Goal: Task Accomplishment & Management: Use online tool/utility

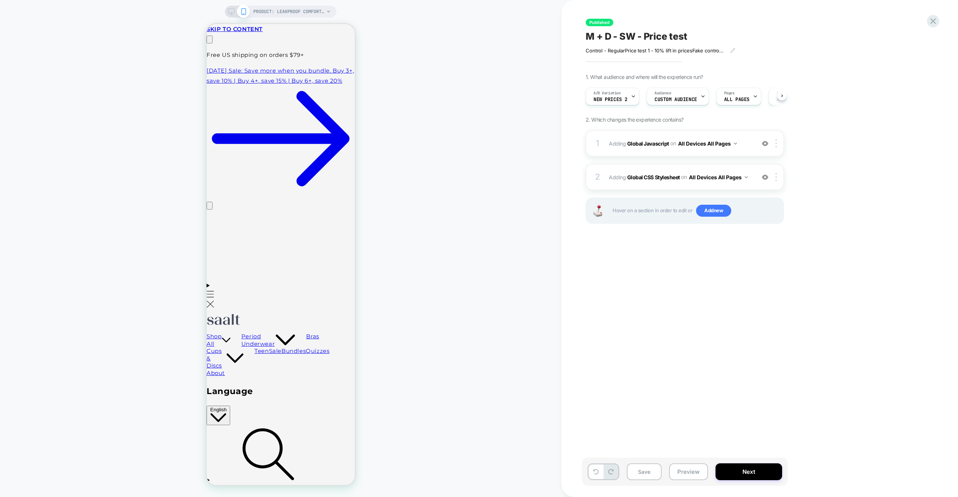
scroll to position [0, 0]
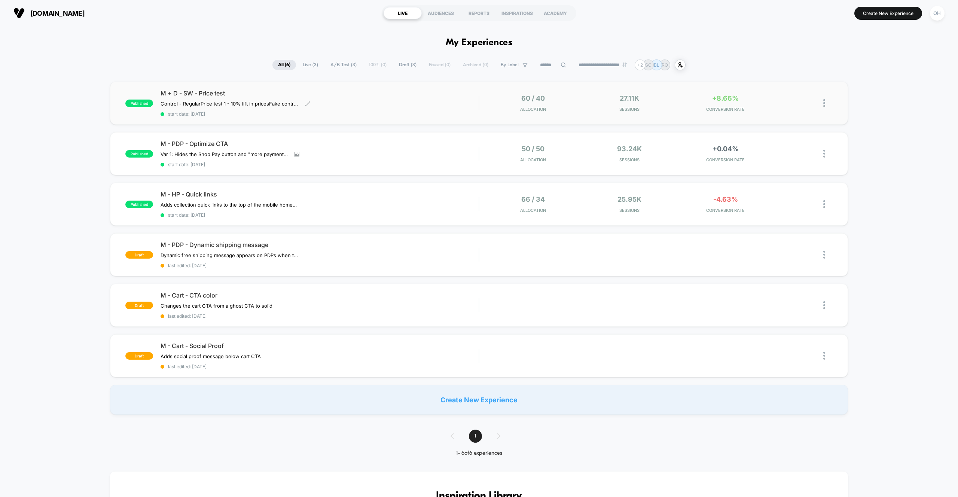
click at [420, 92] on span "M + D - SW - Price test" at bounding box center [319, 92] width 318 height 7
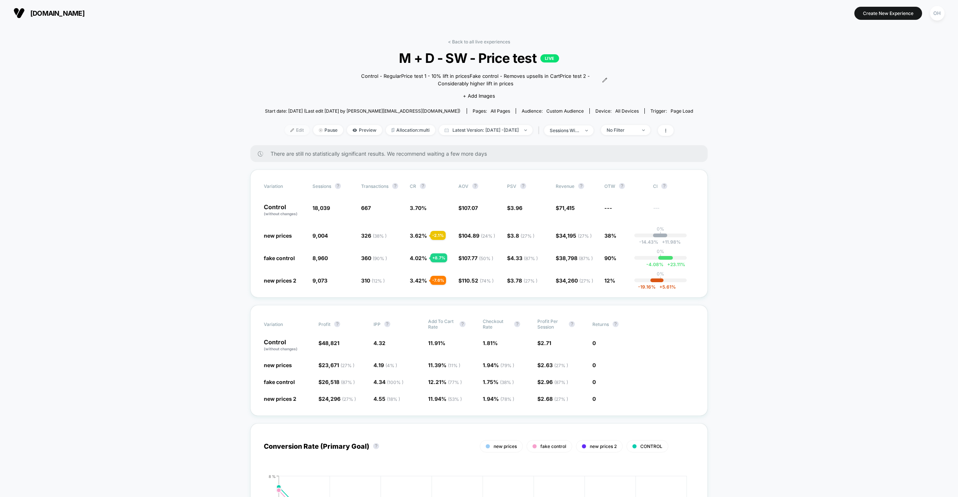
click at [285, 134] on span "Edit" at bounding box center [297, 130] width 25 height 10
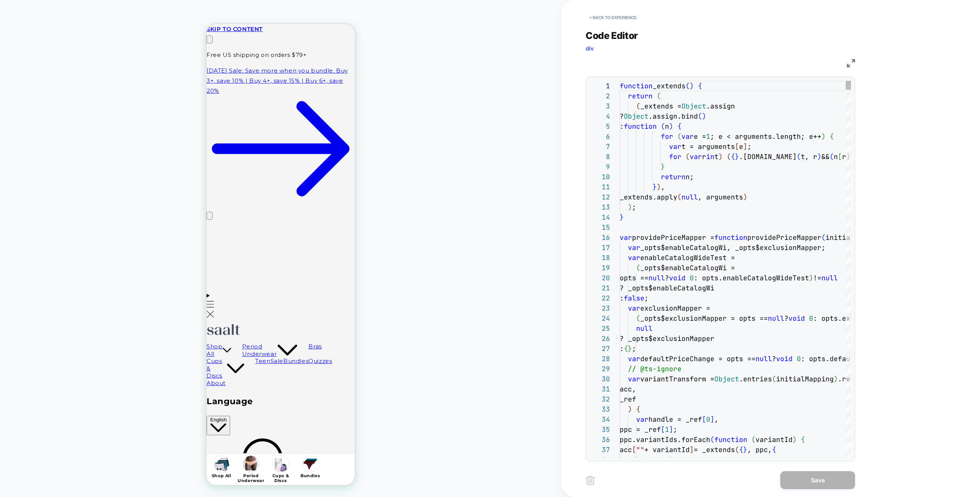
scroll to position [101, 0]
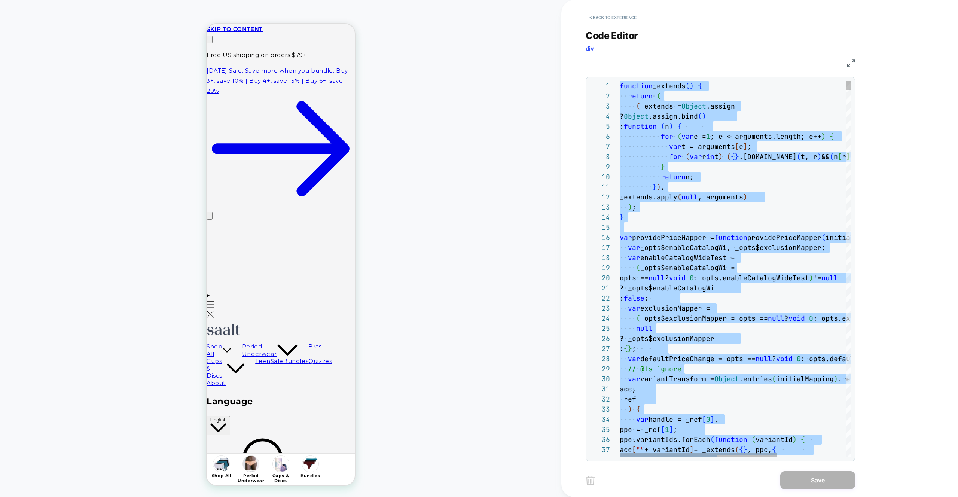
type textarea "**********"
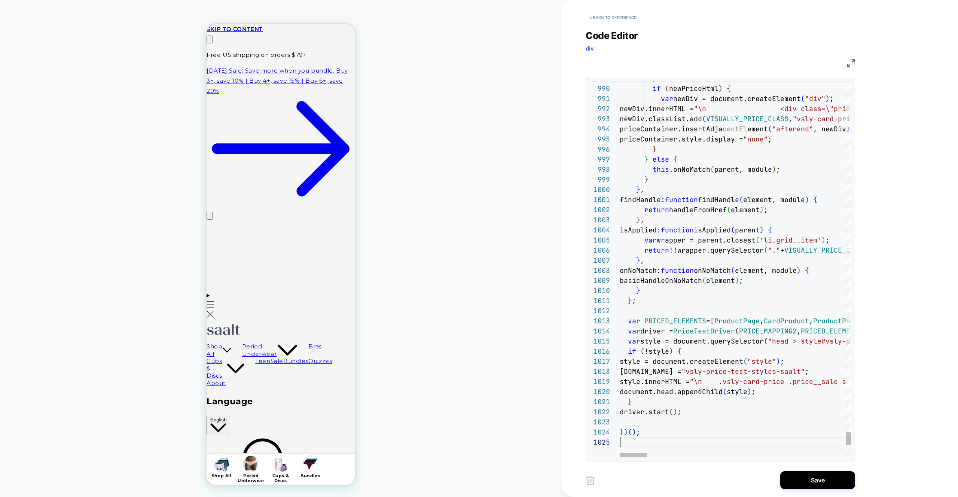
scroll to position [0, 117]
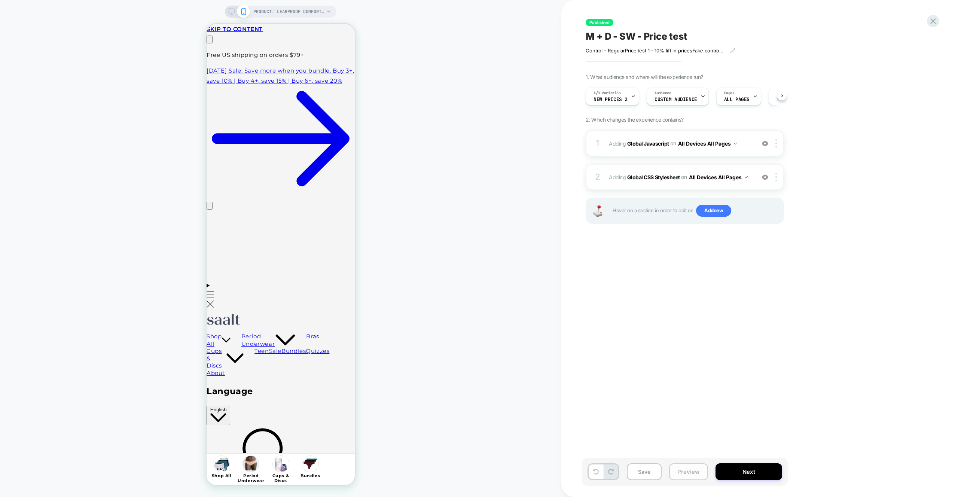
scroll to position [0, 0]
click at [696, 478] on button "Preview" at bounding box center [688, 471] width 39 height 17
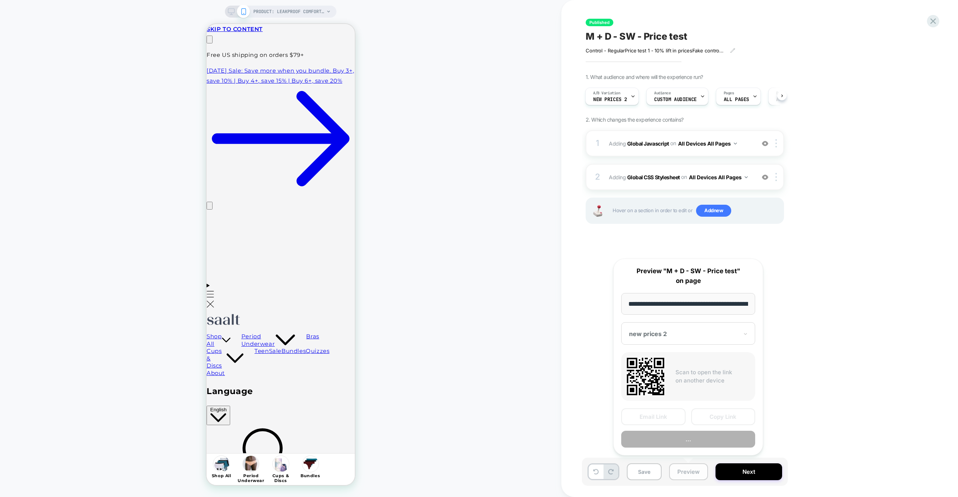
scroll to position [0, 89]
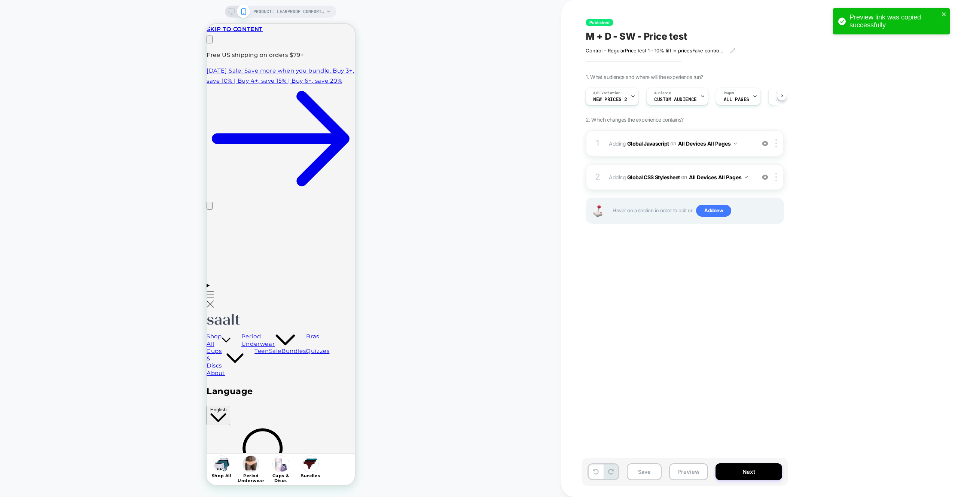
scroll to position [0, 0]
click at [656, 100] on span "Custom Audience" at bounding box center [675, 99] width 43 height 5
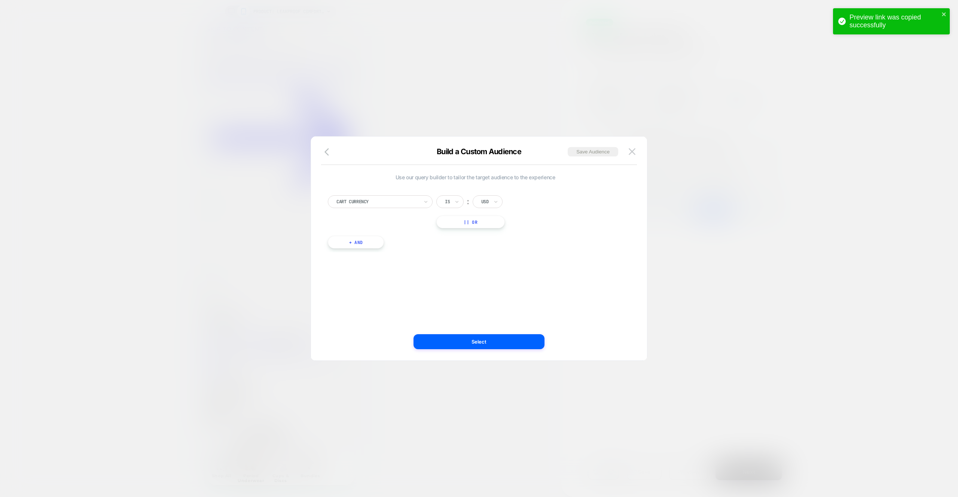
drag, startPoint x: 634, startPoint y: 150, endPoint x: 701, endPoint y: 147, distance: 67.4
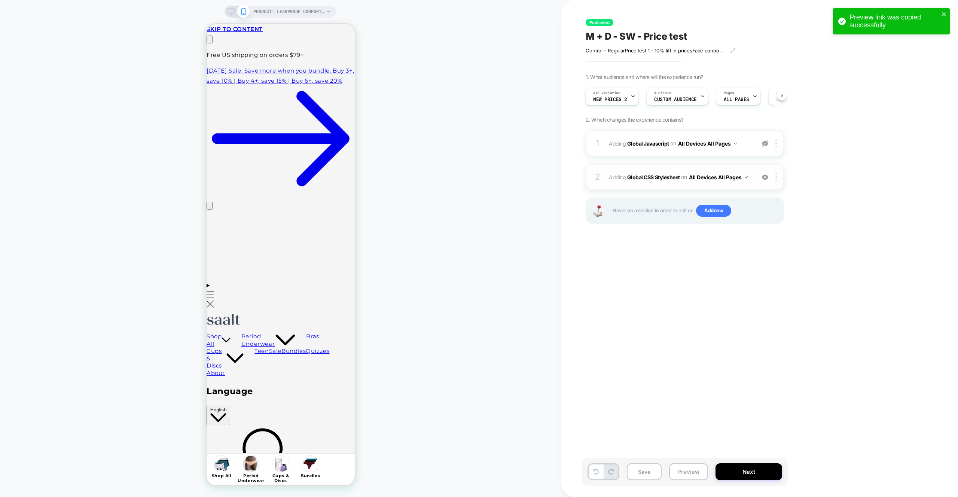
click at [764, 177] on img at bounding box center [765, 177] width 6 height 6
drag, startPoint x: 670, startPoint y: 483, endPoint x: 674, endPoint y: 480, distance: 5.5
click at [670, 483] on div "Save Preview Next" at bounding box center [685, 472] width 206 height 28
click at [677, 479] on button "Preview" at bounding box center [688, 471] width 39 height 17
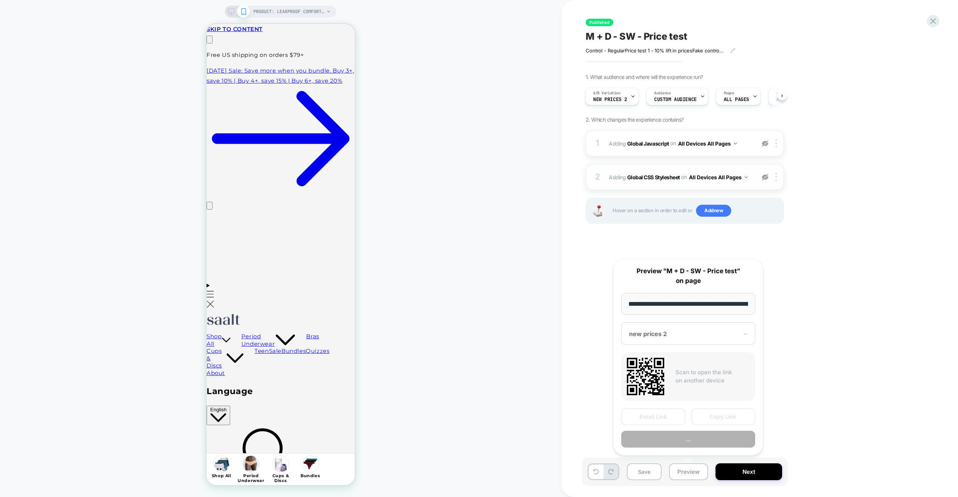
scroll to position [0, 89]
click at [737, 414] on button "Copy Link" at bounding box center [723, 417] width 64 height 17
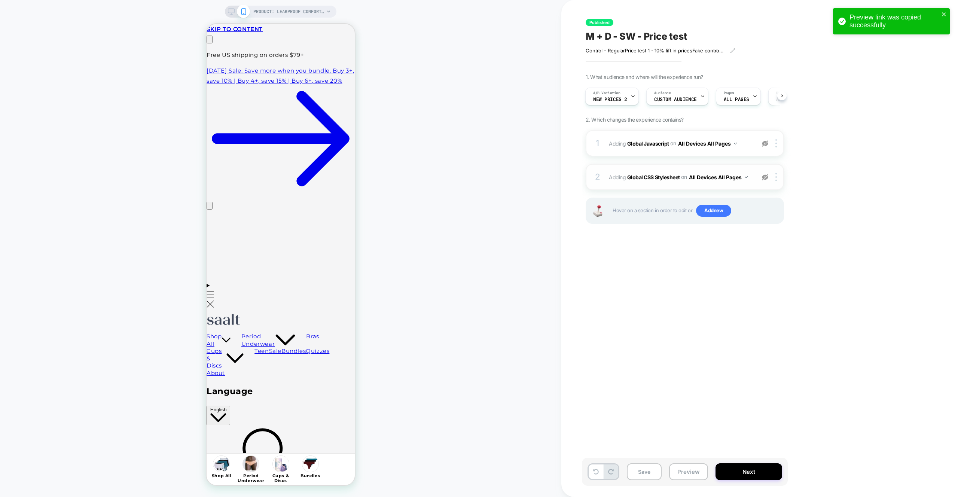
scroll to position [0, 117]
click at [762, 142] on img at bounding box center [765, 143] width 6 height 6
click at [691, 471] on button "Preview" at bounding box center [688, 471] width 39 height 17
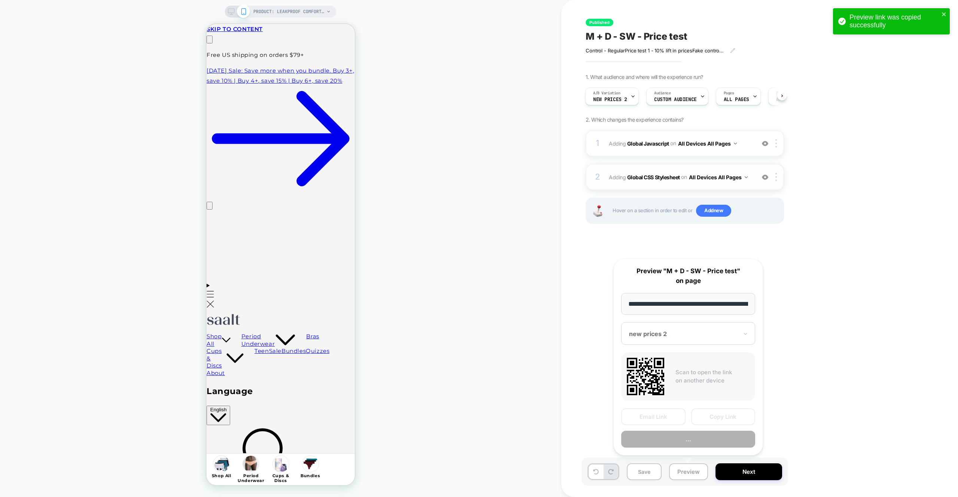
scroll to position [0, 89]
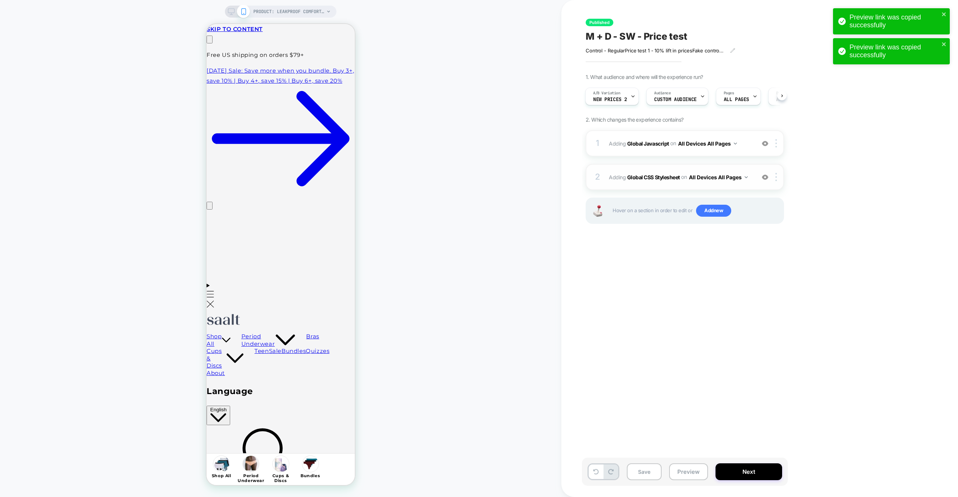
scroll to position [0, 0]
drag, startPoint x: 774, startPoint y: 157, endPoint x: 770, endPoint y: 148, distance: 9.9
click at [773, 155] on div "1 Adding Global Javascript on All Devices All Pages Add Before Add After Target…" at bounding box center [684, 186] width 198 height 112
click at [768, 183] on div "2 Adding Global CSS Stylesheet on All Devices All Pages Add Before Add After Ta…" at bounding box center [684, 177] width 198 height 26
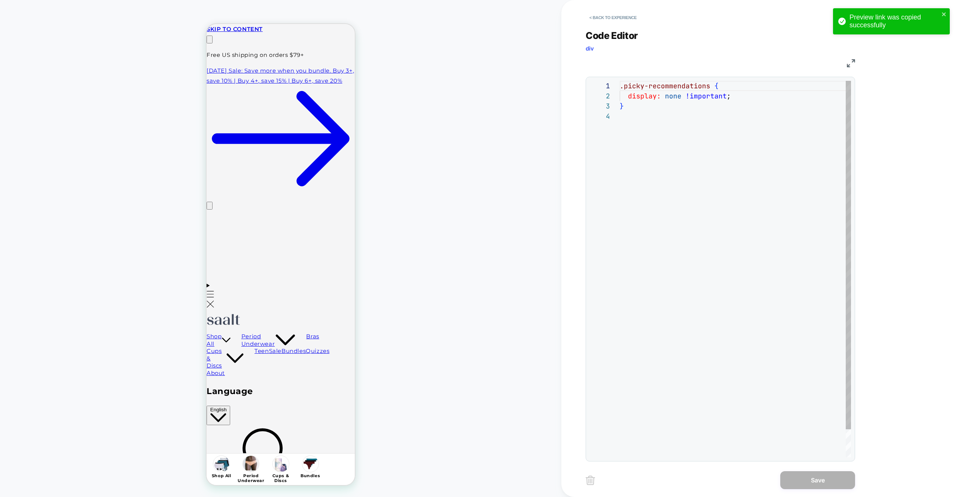
scroll to position [30, 0]
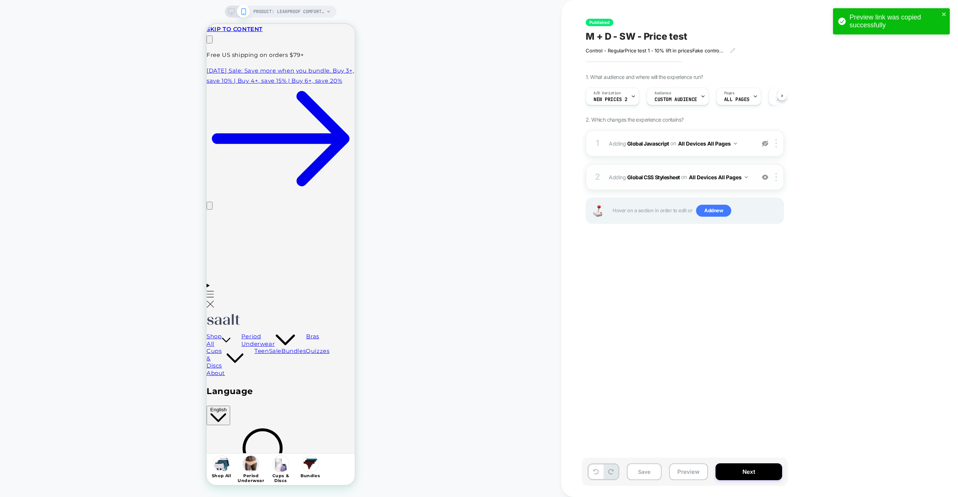
scroll to position [0, 0]
drag, startPoint x: 765, startPoint y: 176, endPoint x: 737, endPoint y: 254, distance: 83.1
click at [765, 176] on img at bounding box center [765, 177] width 6 height 6
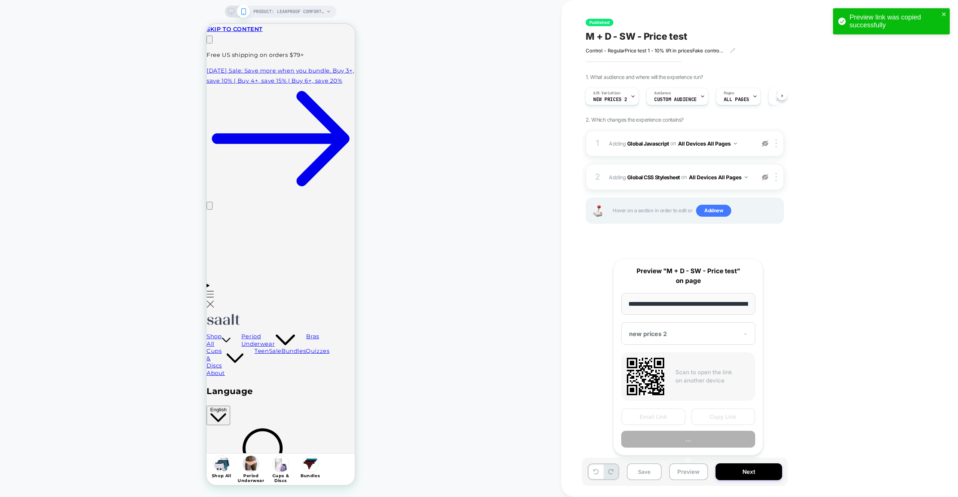
scroll to position [0, 89]
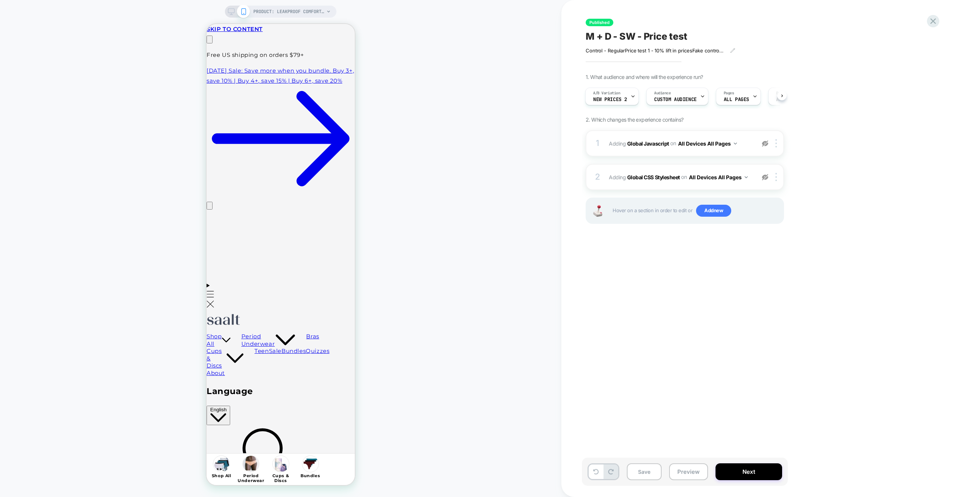
scroll to position [0, 0]
click at [700, 486] on div "Save Preview Next" at bounding box center [725, 476] width 281 height 36
drag, startPoint x: 700, startPoint y: 474, endPoint x: 706, endPoint y: 469, distance: 8.0
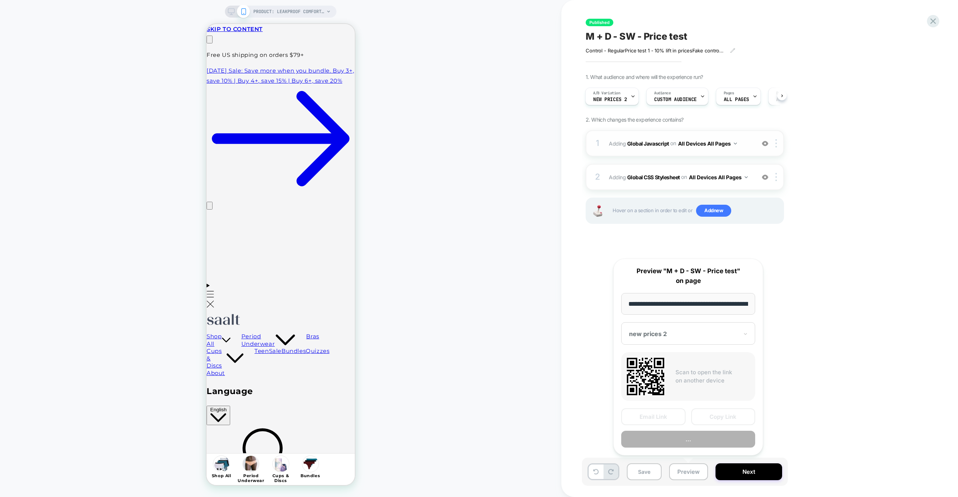
scroll to position [0, 89]
drag, startPoint x: 735, startPoint y: 416, endPoint x: 698, endPoint y: 400, distance: 39.7
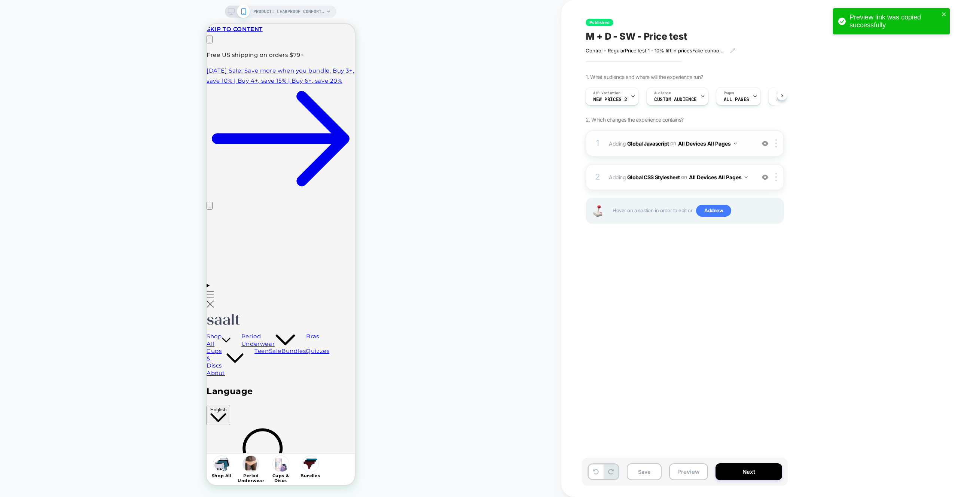
scroll to position [0, 117]
click at [615, 97] on span "new prices 2" at bounding box center [610, 99] width 34 height 5
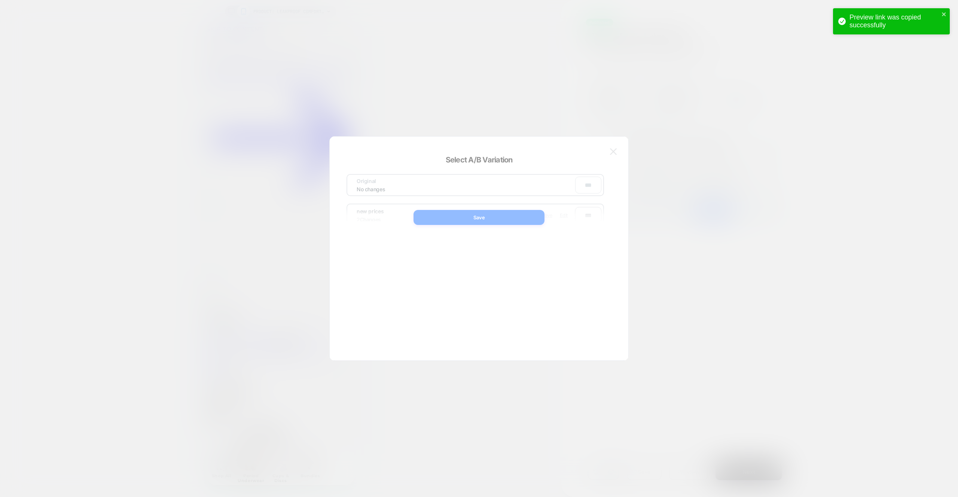
scroll to position [0, 0]
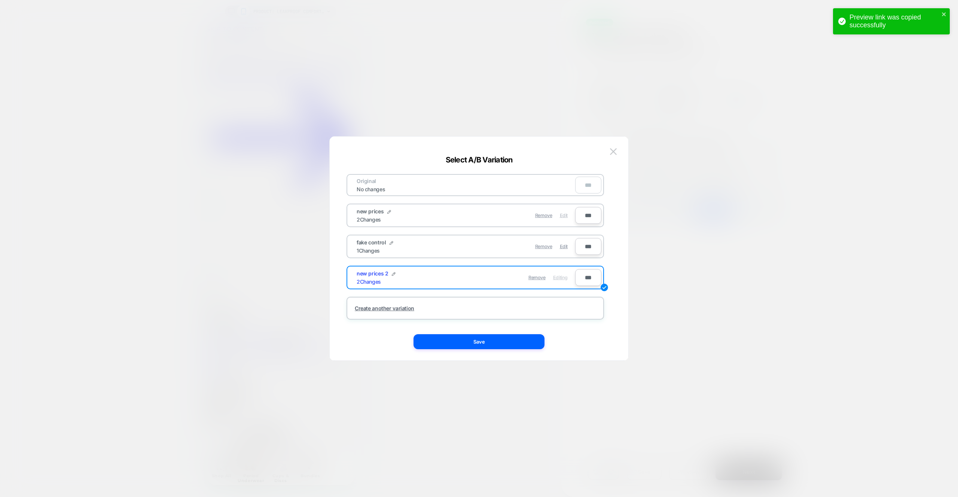
click at [567, 217] on span "Edit" at bounding box center [564, 215] width 8 height 6
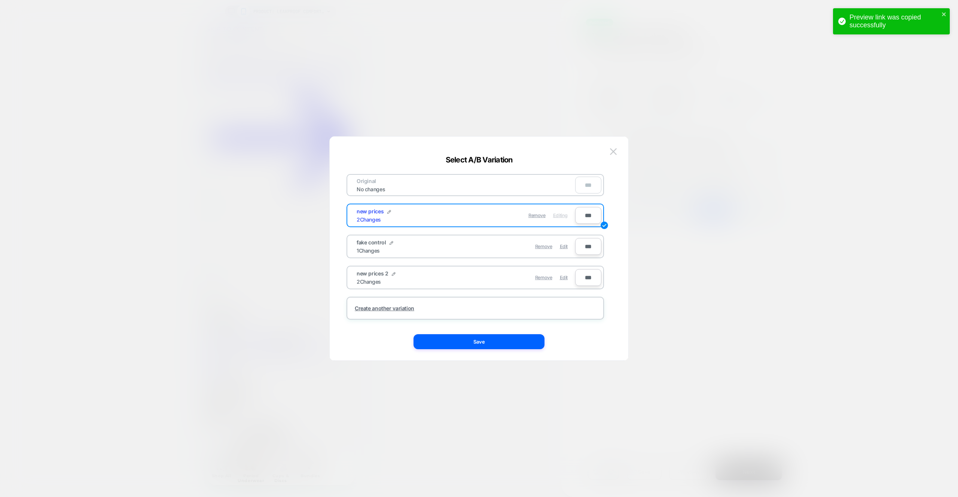
drag, startPoint x: 528, startPoint y: 342, endPoint x: 513, endPoint y: 338, distance: 16.2
click at [528, 342] on button "Save" at bounding box center [478, 341] width 131 height 15
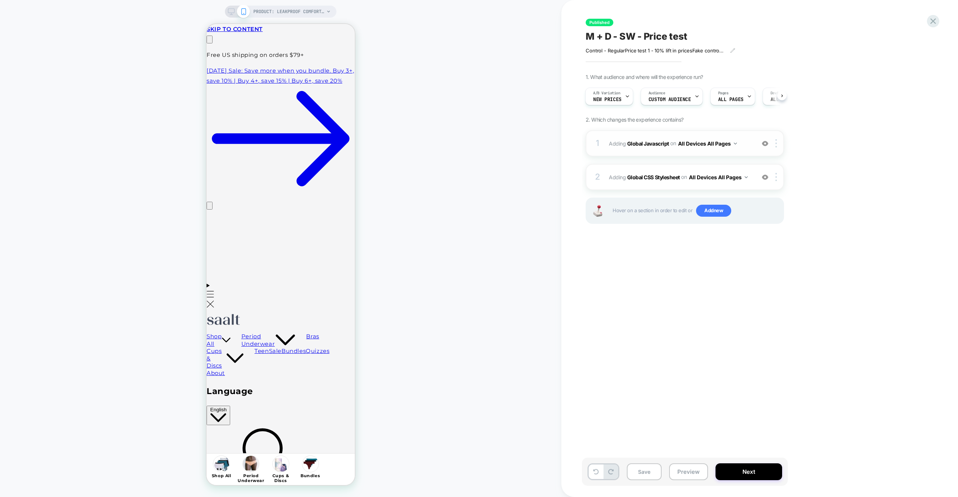
scroll to position [0, 117]
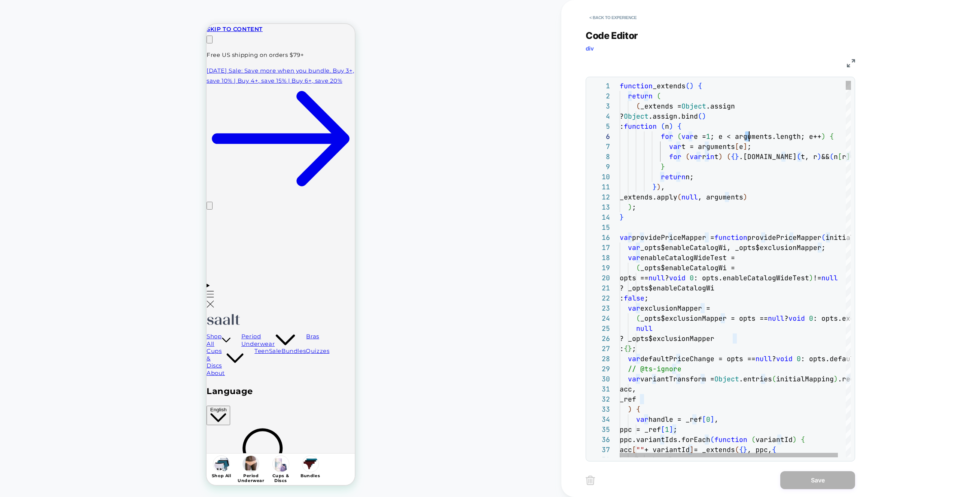
scroll to position [0, 0]
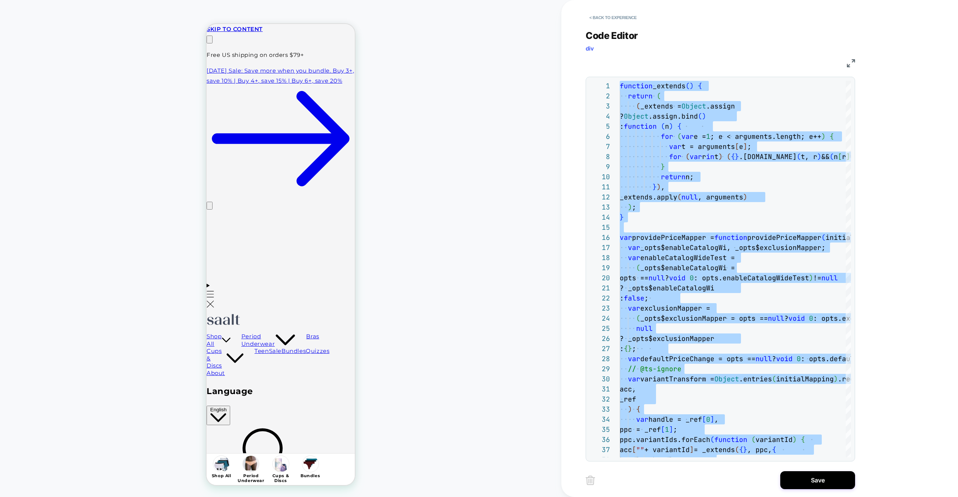
type textarea "**********"
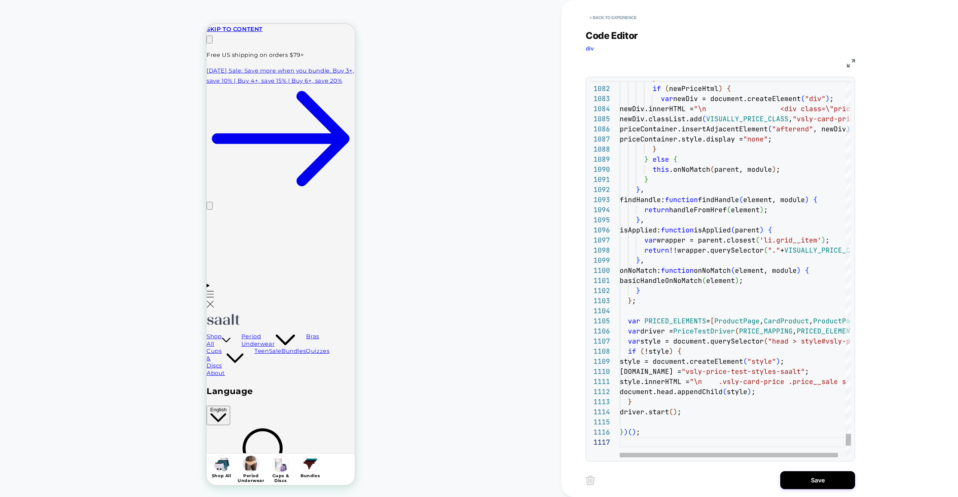
click at [807, 490] on div "< Back to experience Code Editor div JS 1081 1082 1083 1084 1085 1086 1087 1088…" at bounding box center [725, 248] width 281 height 497
click at [0, 0] on button "Save" at bounding box center [0, 0] width 0 height 0
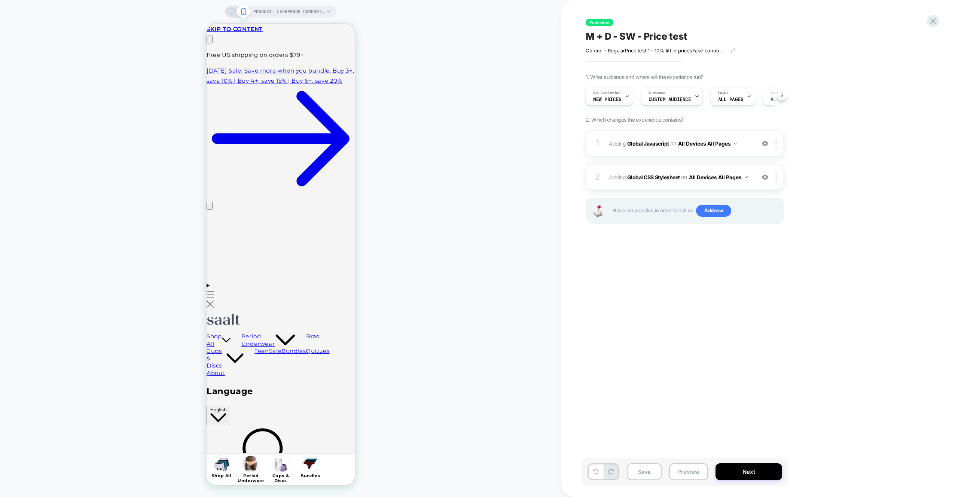
scroll to position [0, 0]
drag, startPoint x: 589, startPoint y: 316, endPoint x: 593, endPoint y: 324, distance: 9.0
click at [589, 316] on div "Published M + D - SW - Price test Control - Regular Price test 1 - 10% lift in …" at bounding box center [722, 248] width 281 height 482
click at [644, 471] on button "Save" at bounding box center [644, 471] width 35 height 17
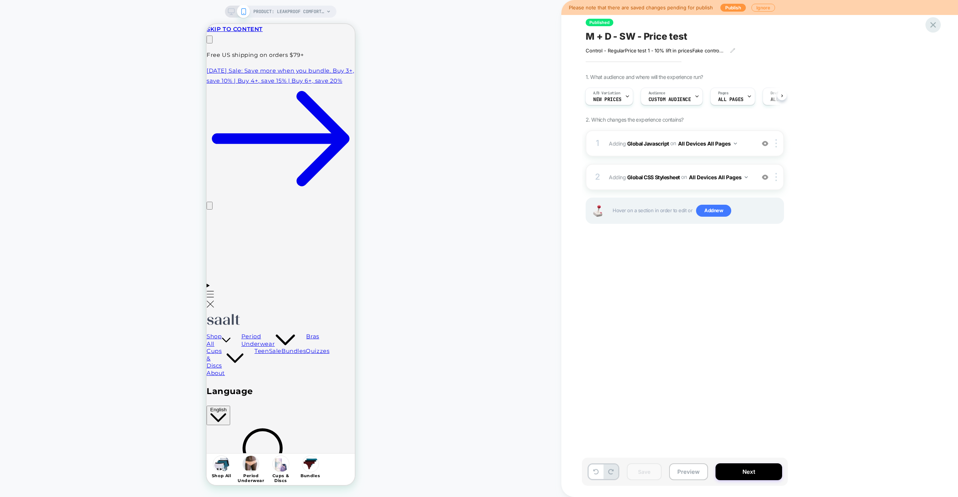
click at [928, 22] on icon at bounding box center [933, 25] width 10 height 10
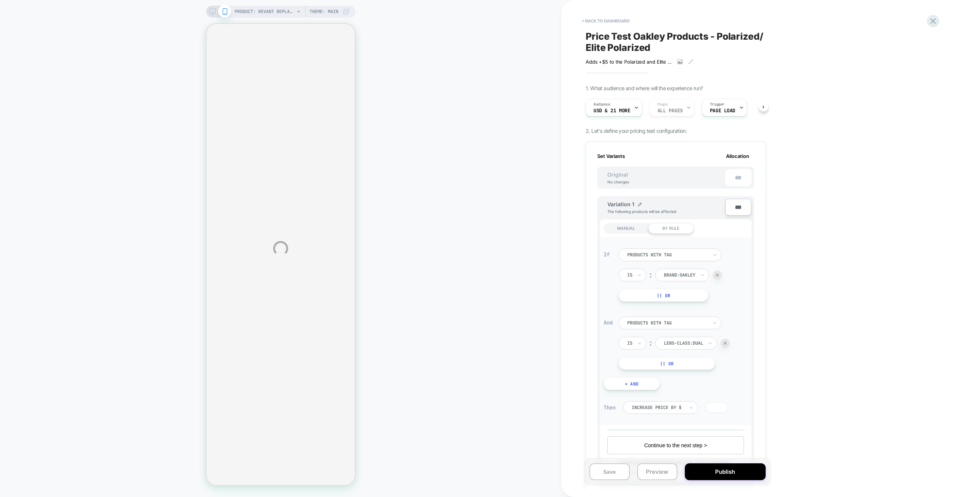
click at [656, 477] on div "PRODUCT: Revant Replacement Lenses for Oakley Holbrook OO9102 PRODUCT: Revant R…" at bounding box center [479, 248] width 958 height 497
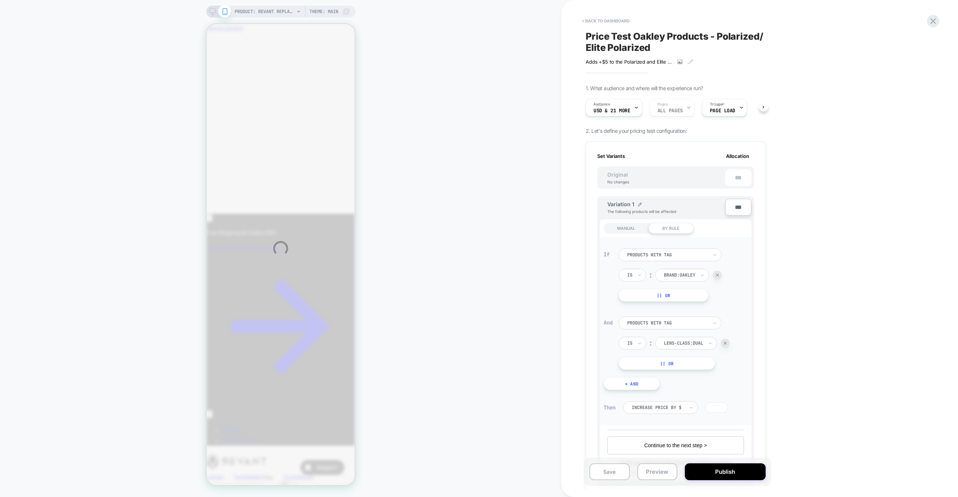
click at [611, 112] on div "PRODUCT: Revant Replacement Lenses for Oakley Holbrook OO9102 PRODUCT: Revant R…" at bounding box center [479, 248] width 958 height 497
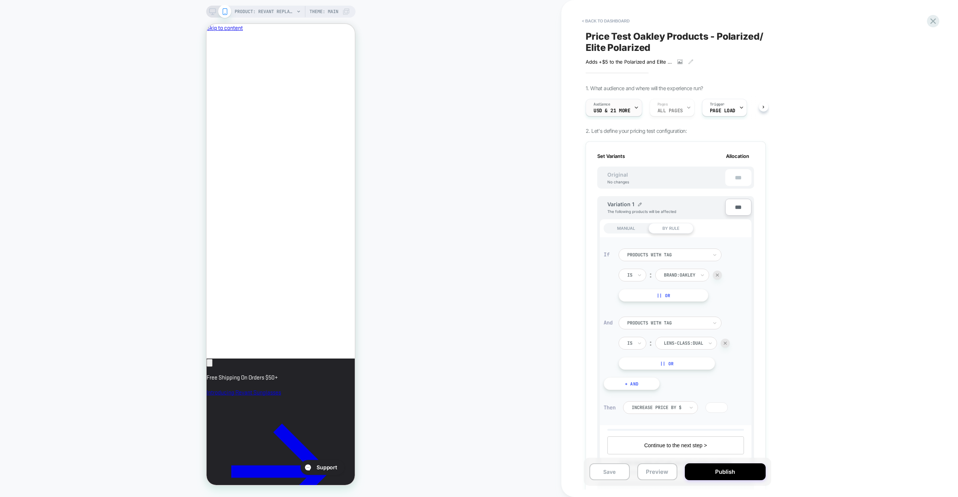
click at [611, 112] on span "USD & 21 More" at bounding box center [611, 110] width 37 height 5
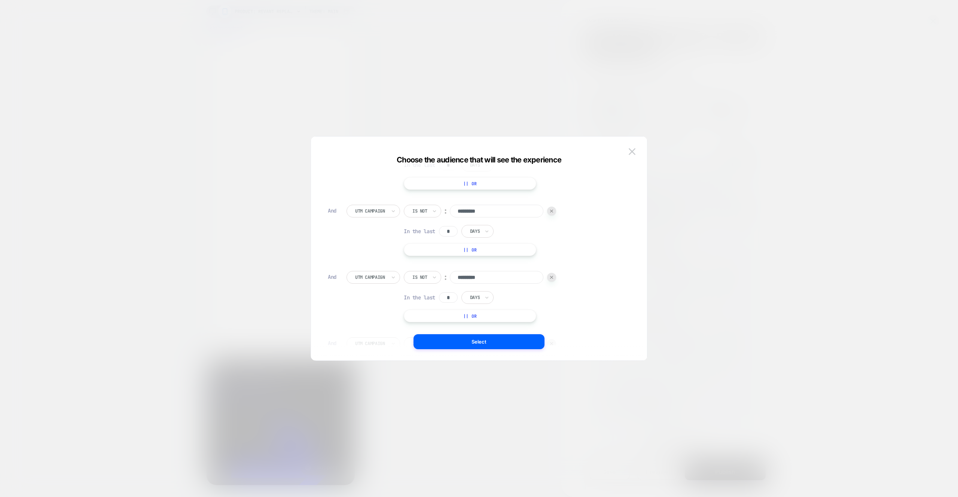
scroll to position [1310, 0]
click at [634, 148] on img at bounding box center [631, 151] width 7 height 6
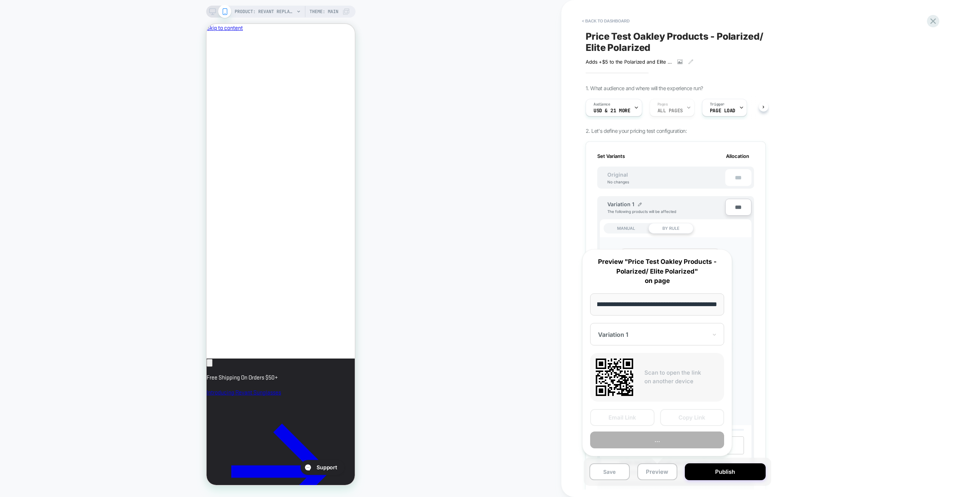
scroll to position [0, 129]
click at [669, 439] on button "Preview" at bounding box center [657, 439] width 134 height 17
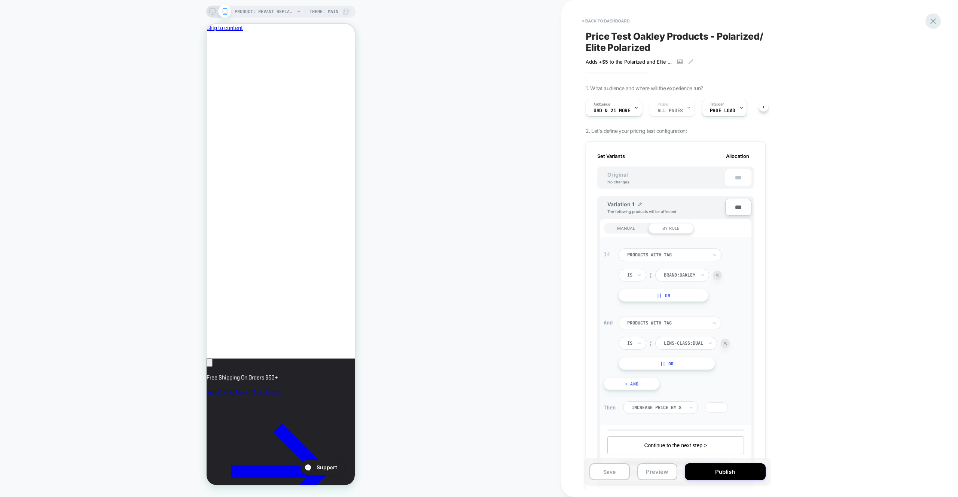
click at [928, 17] on icon at bounding box center [933, 21] width 10 height 10
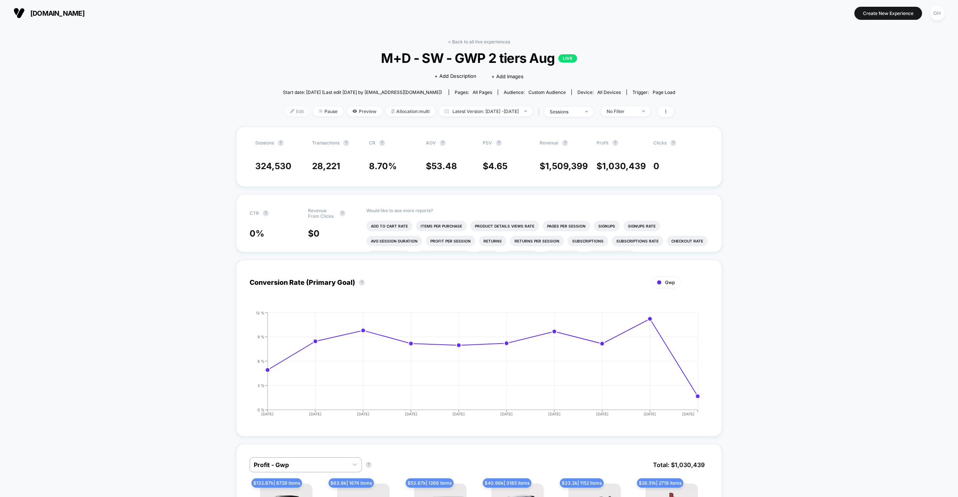
click at [290, 110] on img at bounding box center [292, 111] width 4 height 4
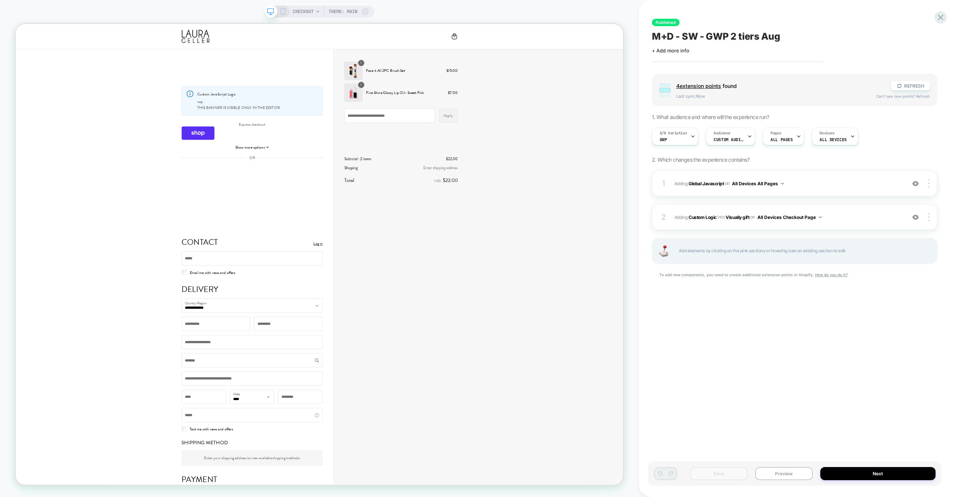
drag, startPoint x: 781, startPoint y: 401, endPoint x: 782, endPoint y: 484, distance: 83.0
click at [589, 105] on div "Published M+D - SW - GWP 2 tiers Aug Click to edit experience details + Add mor…" at bounding box center [513, 76] width 151 height 57
click at [589, 66] on div "Audience Custom Audience" at bounding box center [581, 62] width 15 height 8
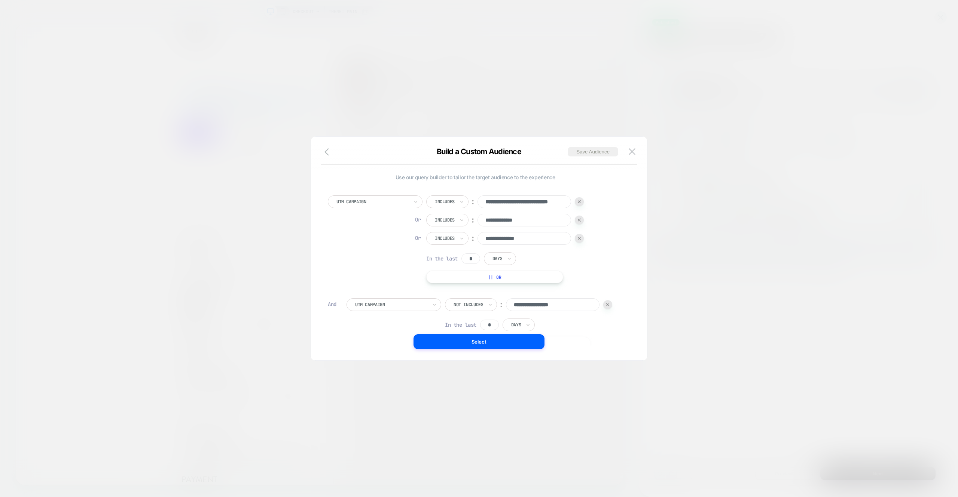
scroll to position [7, 0]
drag, startPoint x: 629, startPoint y: 153, endPoint x: 668, endPoint y: 181, distance: 48.0
click at [629, 153] on img at bounding box center [631, 151] width 7 height 6
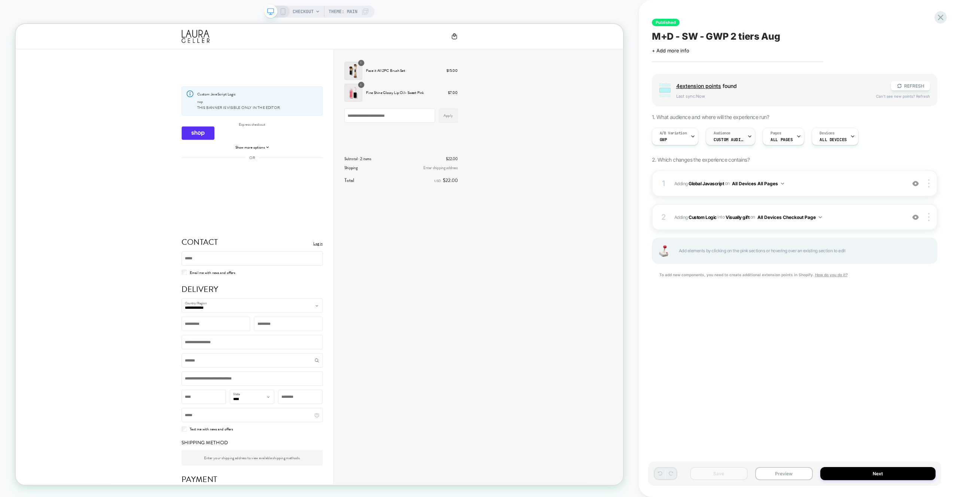
click at [589, 104] on span "Custom Audience" at bounding box center [513, 92] width 151 height 24
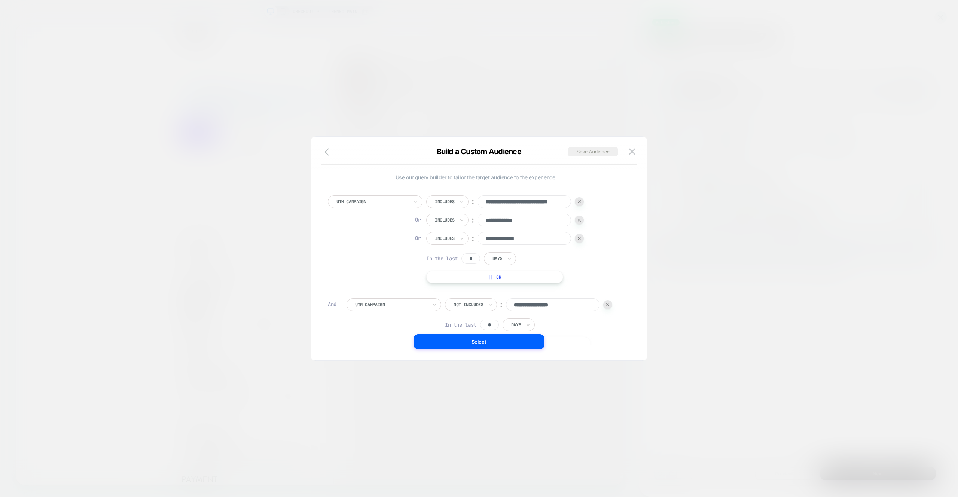
scroll to position [0, 0]
click at [538, 200] on input "**********" at bounding box center [524, 201] width 94 height 13
drag, startPoint x: 631, startPoint y: 150, endPoint x: 704, endPoint y: 318, distance: 184.0
click at [631, 150] on img at bounding box center [631, 151] width 7 height 6
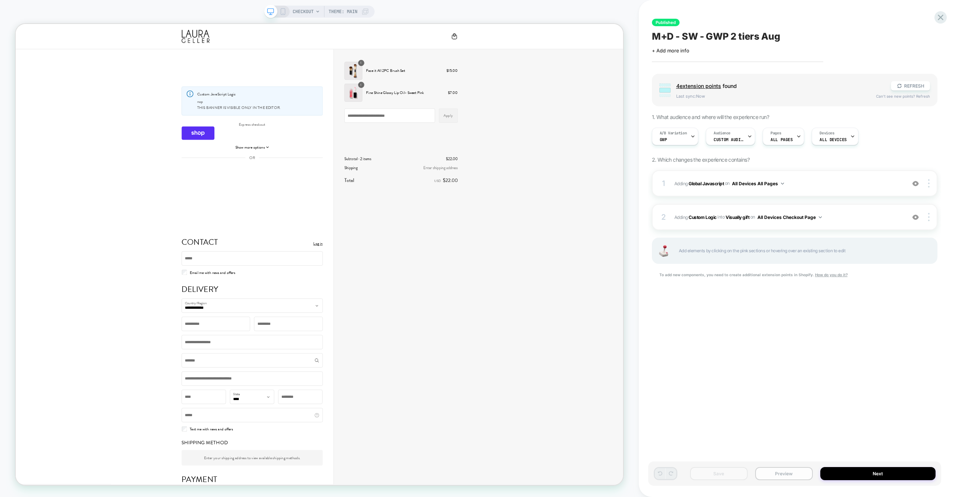
click at [559, 132] on div "Save Preview Next" at bounding box center [498, 122] width 121 height 19
click at [0, 0] on button "Preview" at bounding box center [0, 0] width 0 height 0
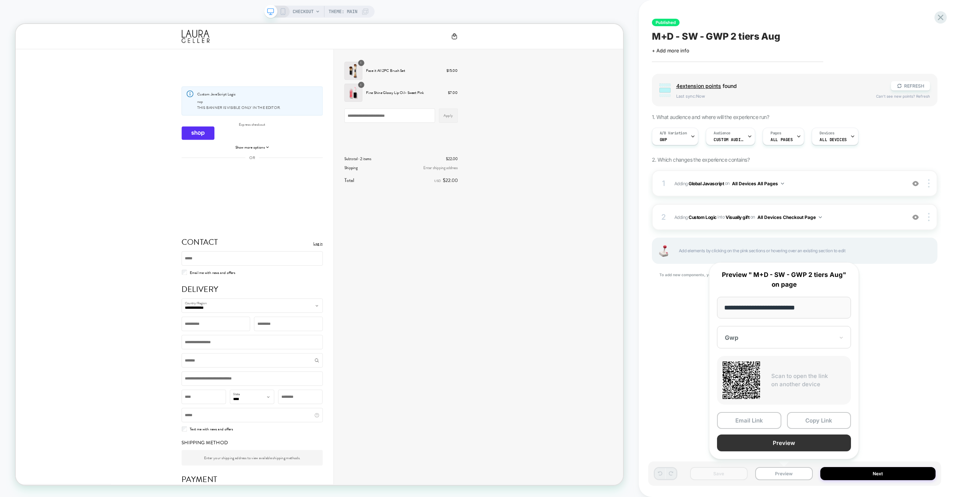
click at [786, 441] on button "Preview" at bounding box center [784, 442] width 134 height 17
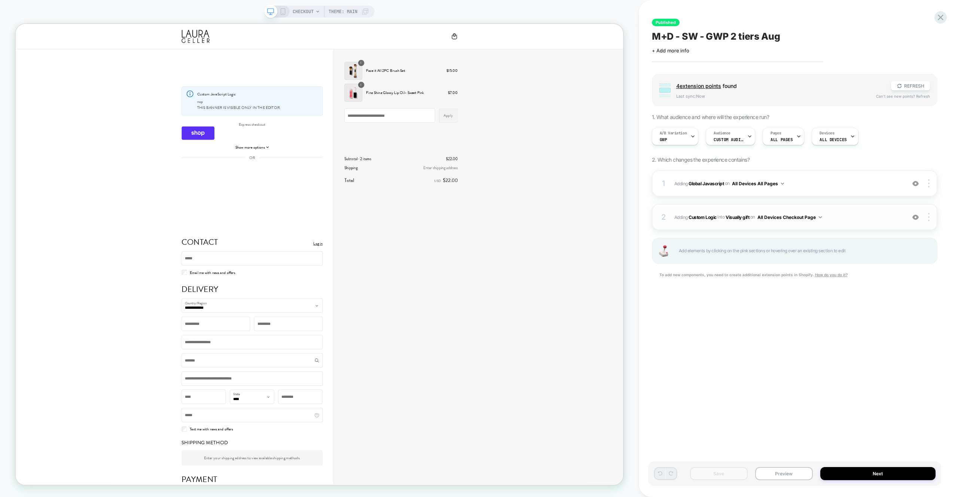
click at [0, 0] on span "#_loomi_addon_1749462262840_dup1755554943 Adding Custom Logic INTO Visually gif…" at bounding box center [0, 0] width 0 height 0
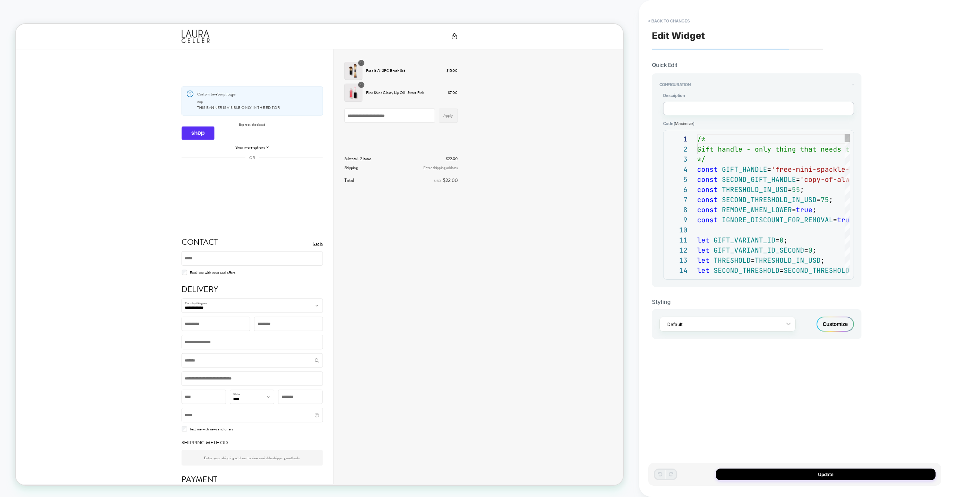
scroll to position [101, 0]
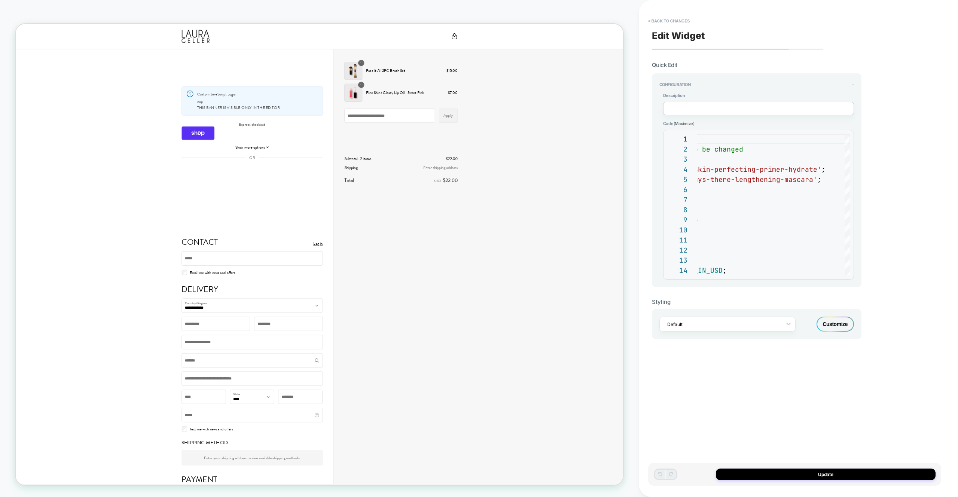
click at [653, 10] on div "**********" at bounding box center [794, 248] width 293 height 482
click at [677, 27] on div "< Back to changes Edit Widget Quick Edit Configuration - Description Code ( Max…" at bounding box center [798, 248] width 293 height 497
click at [683, 21] on button "< Back to changes" at bounding box center [668, 21] width 49 height 12
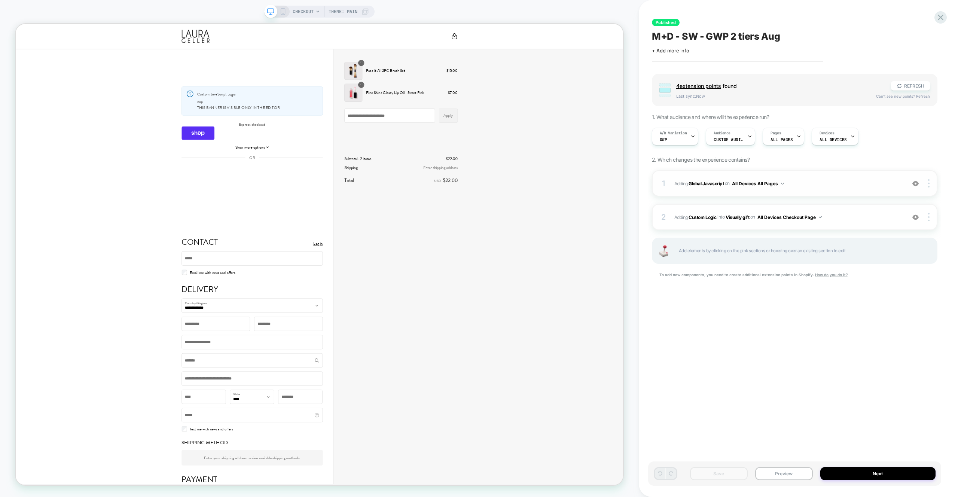
click at [824, 183] on span "Adding Global Javascript on All Devices All Pages" at bounding box center [787, 183] width 227 height 9
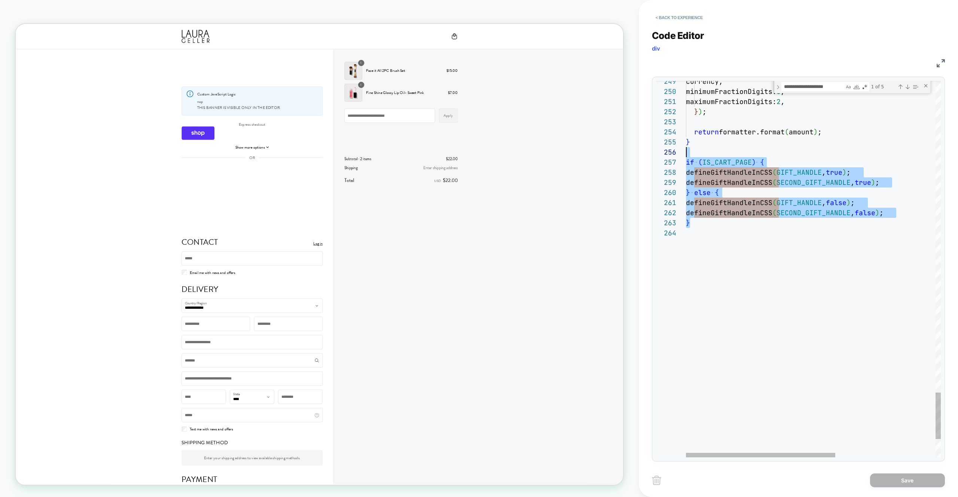
scroll to position [61, 0]
drag, startPoint x: 737, startPoint y: 226, endPoint x: 662, endPoint y: 160, distance: 99.1
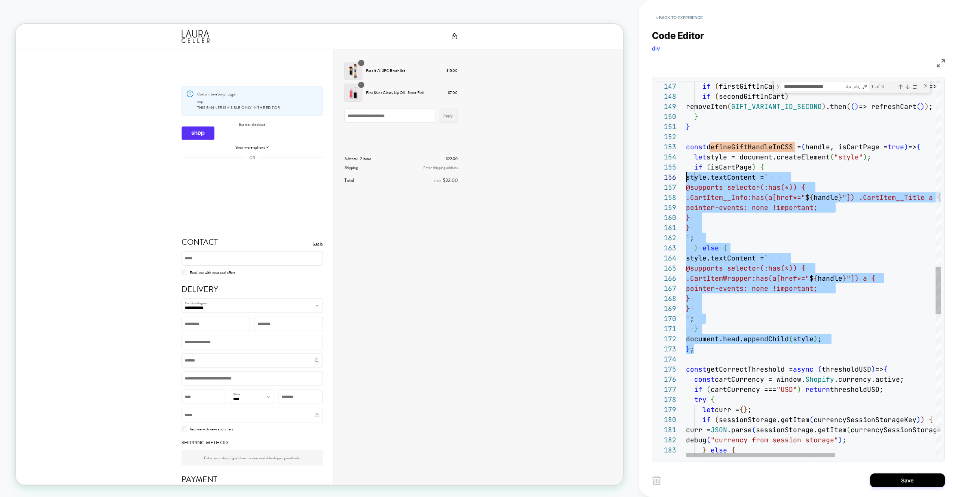
scroll to position [20, 0]
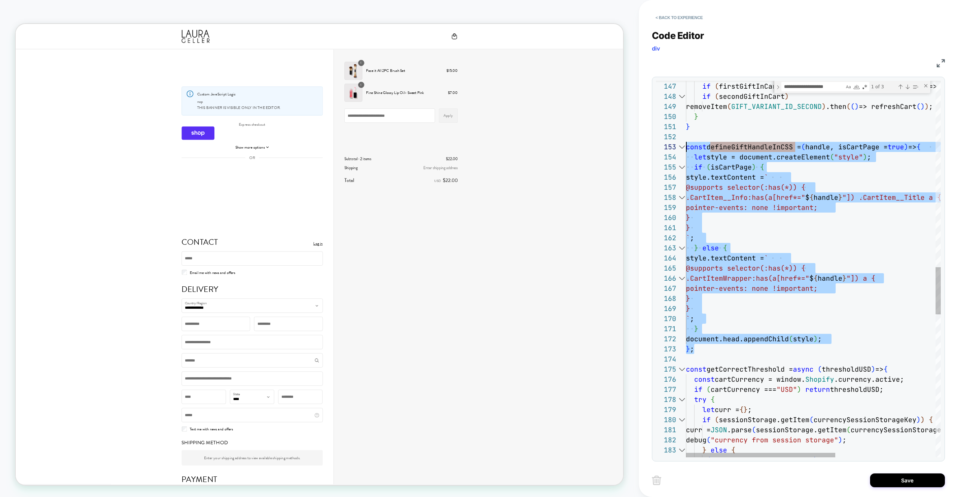
drag, startPoint x: 703, startPoint y: 347, endPoint x: 673, endPoint y: 149, distance: 200.6
click at [686, 148] on div "} else if ( REMOVE_WHEN_LOWER ) { if ( firstGiftInCart ) removeItem ( GIFT_VARI…" at bounding box center [898, 96] width 425 height 3005
type textarea "**********"
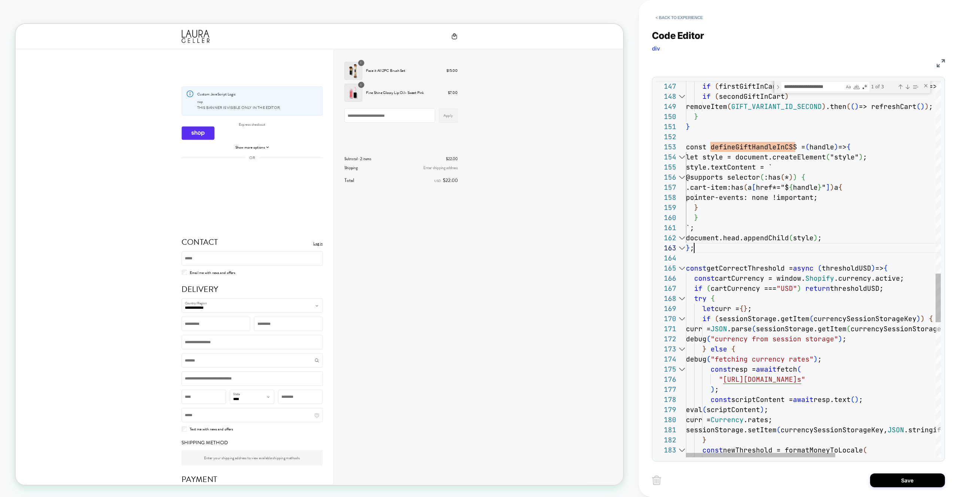
scroll to position [20, 8]
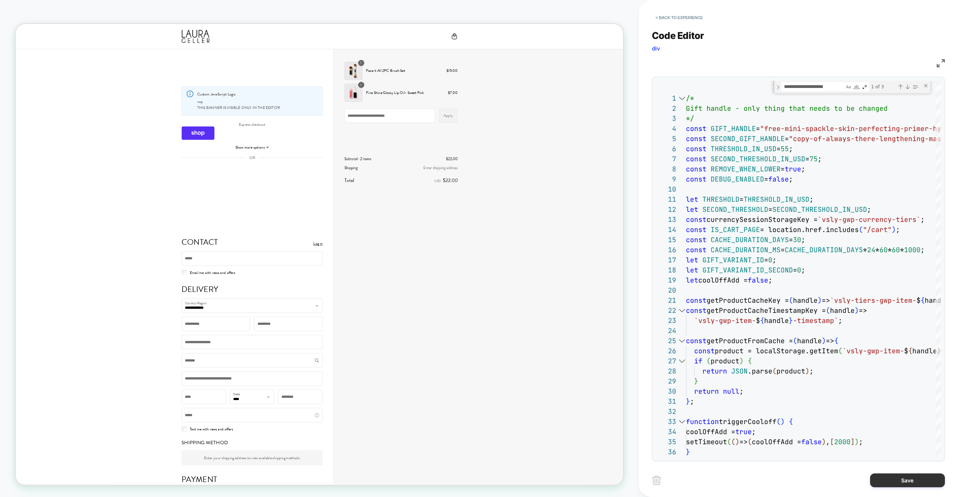
click at [880, 480] on button "Save" at bounding box center [907, 480] width 75 height 14
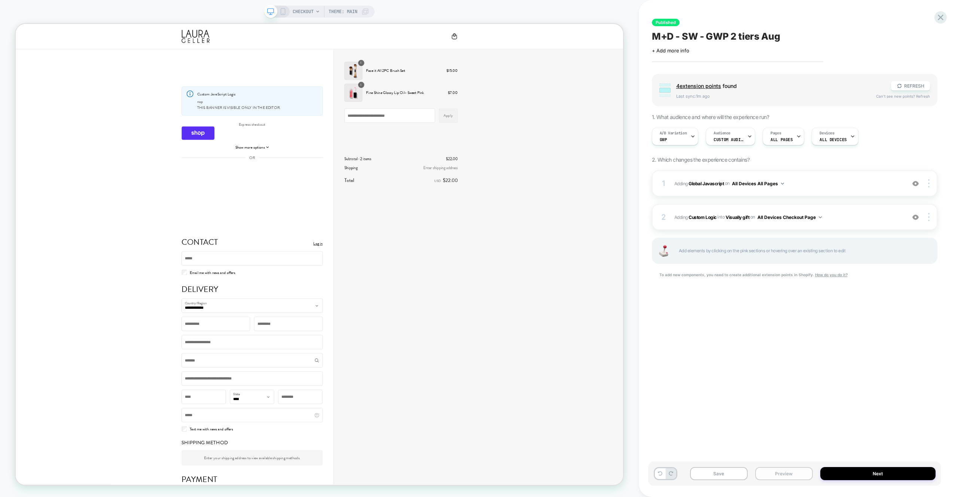
click at [777, 469] on button "Preview" at bounding box center [784, 473] width 58 height 13
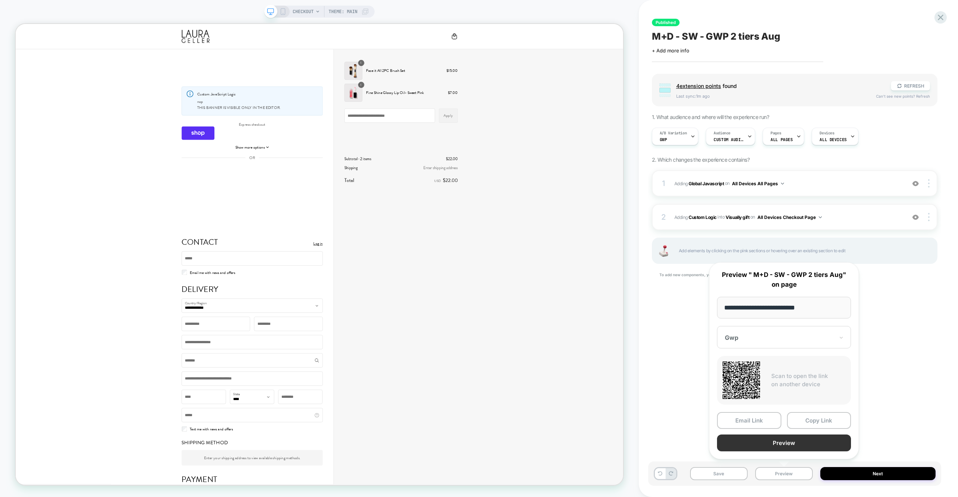
click at [783, 440] on button "Preview" at bounding box center [784, 442] width 134 height 17
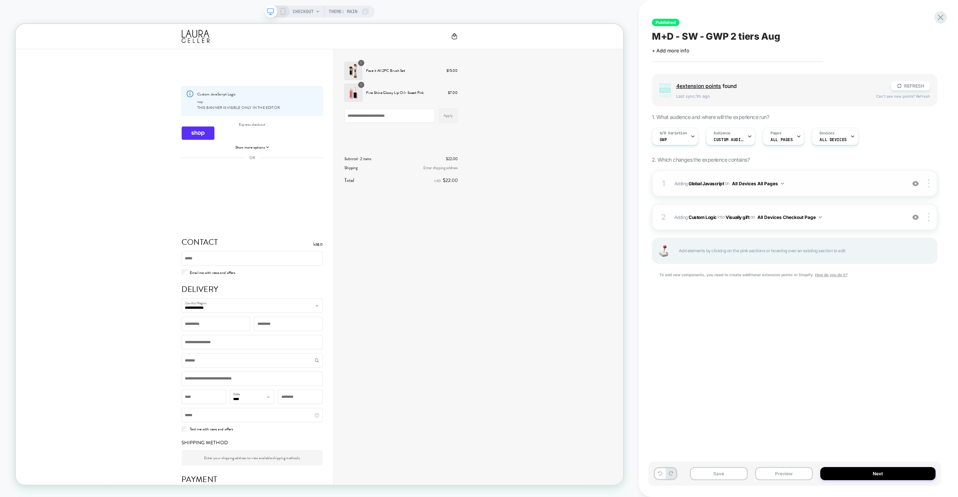
click at [879, 181] on span "Adding Global Javascript on All Devices All Pages" at bounding box center [787, 183] width 227 height 9
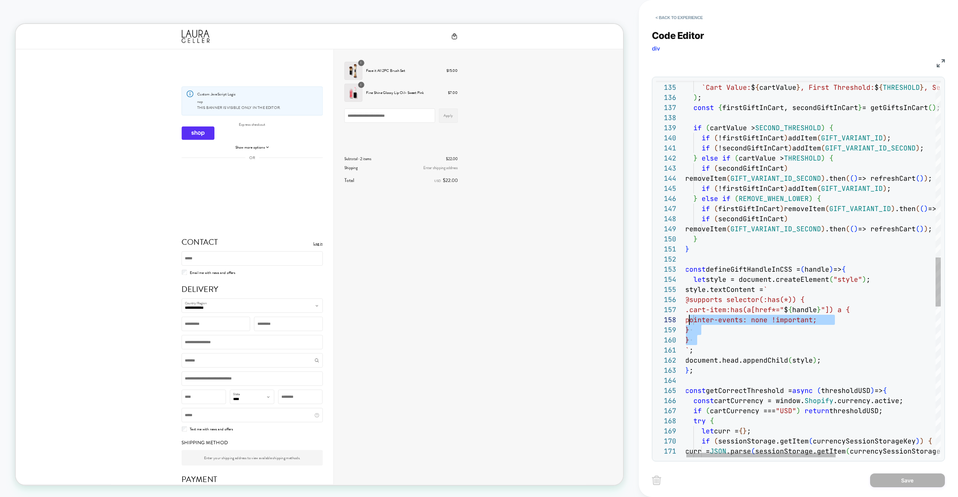
drag, startPoint x: 707, startPoint y: 339, endPoint x: 704, endPoint y: 325, distance: 13.9
click at [690, 318] on div ""vsly-gwp" , `Cart Value: $ { cartValue } , First Threshold: $ { THRESHOLD } , …" at bounding box center [897, 169] width 425 height 2881
click at [707, 328] on div ""vsly-gwp" , `Cart Value: $ { cartValue } , First Threshold: $ { THRESHOLD } , …" at bounding box center [897, 169] width 425 height 2881
drag, startPoint x: 712, startPoint y: 330, endPoint x: 677, endPoint y: 312, distance: 39.7
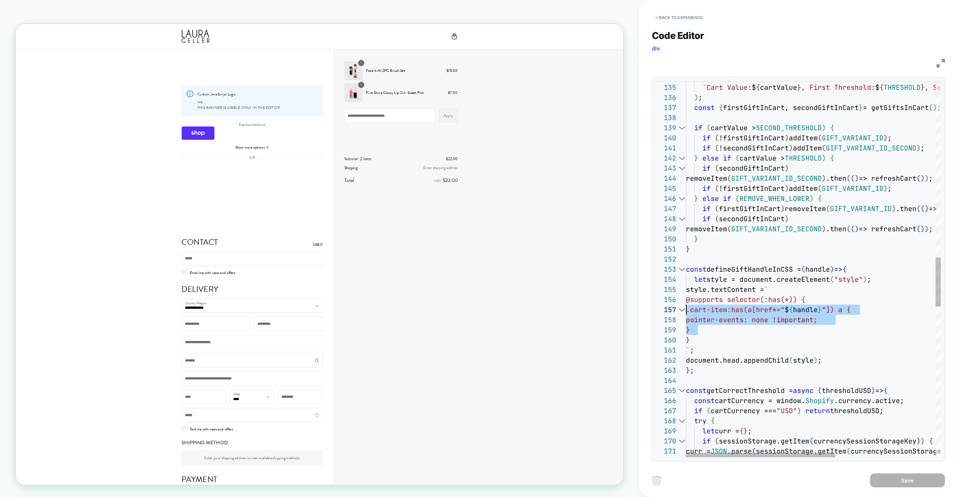
click at [686, 312] on div ""vsly-gwp" , `Cart Value: $ { cartValue } , First Threshold: $ { THRESHOLD } , …" at bounding box center [898, 169] width 425 height 2881
click at [711, 326] on div ""vsly-gwp" , `Cart Value: $ { cartValue } , First Threshold: $ { THRESHOLD } , …" at bounding box center [898, 169] width 425 height 2881
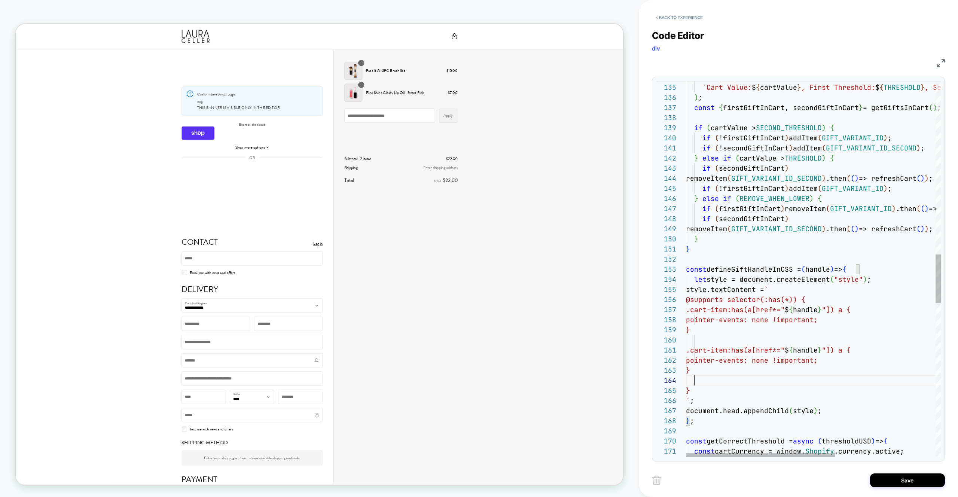
scroll to position [30, 8]
click at [856, 347] on div ""vsly-gwp" , `Cart Value: $ { cartValue } , First Threshold: $ { THRESHOLD } , …" at bounding box center [898, 195] width 425 height 2932
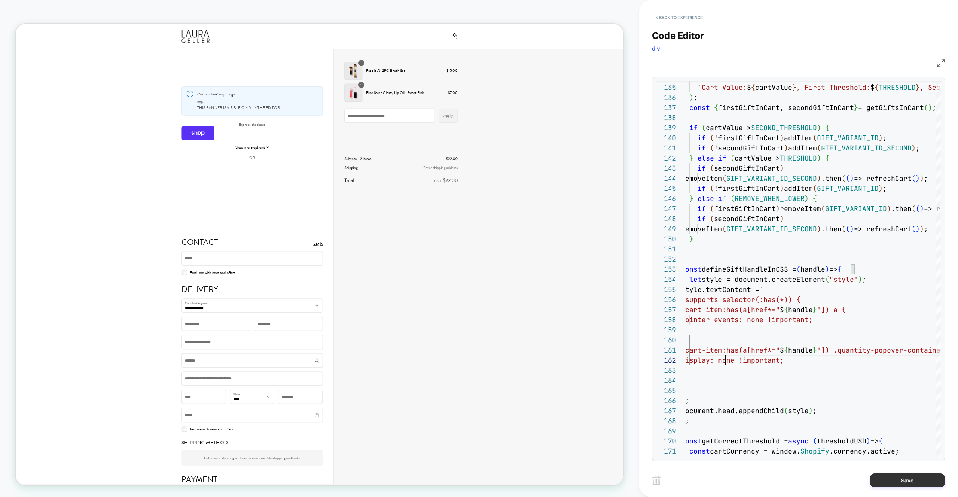
type textarea "**********"
click at [919, 475] on button "Save" at bounding box center [907, 480] width 75 height 14
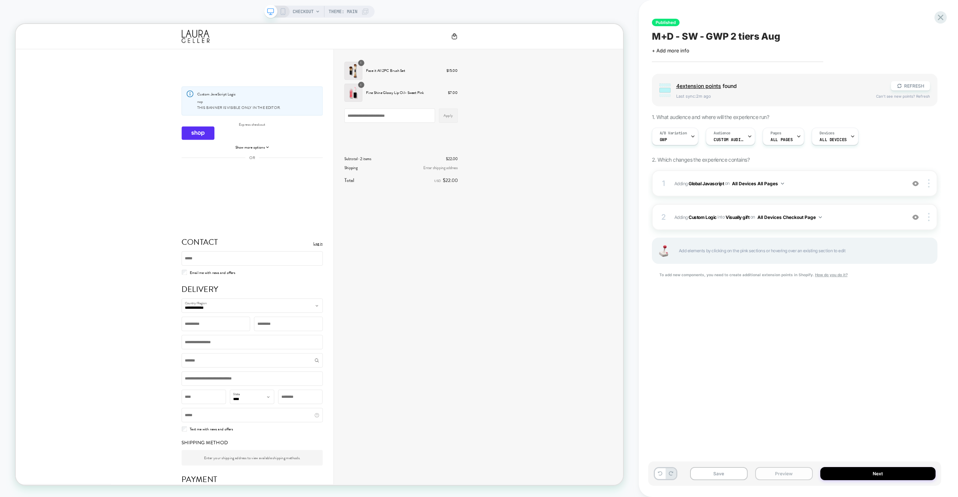
click at [784, 467] on button "Preview" at bounding box center [784, 473] width 58 height 13
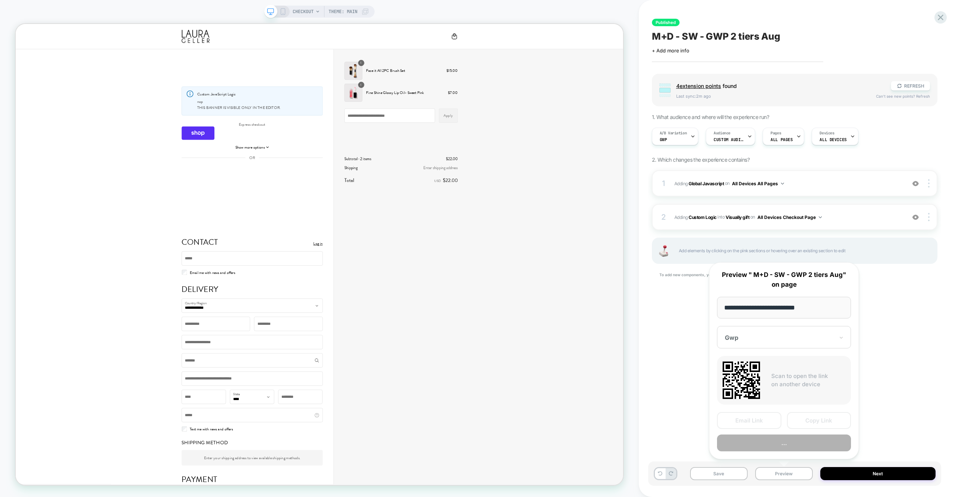
click at [783, 439] on button "..." at bounding box center [784, 442] width 134 height 17
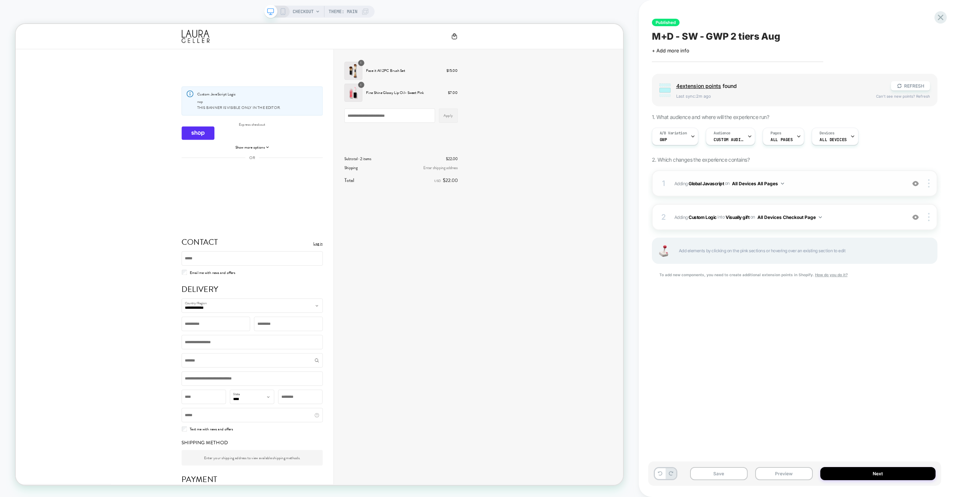
click at [855, 187] on span "Adding Global Javascript on All Devices All Pages" at bounding box center [787, 183] width 227 height 9
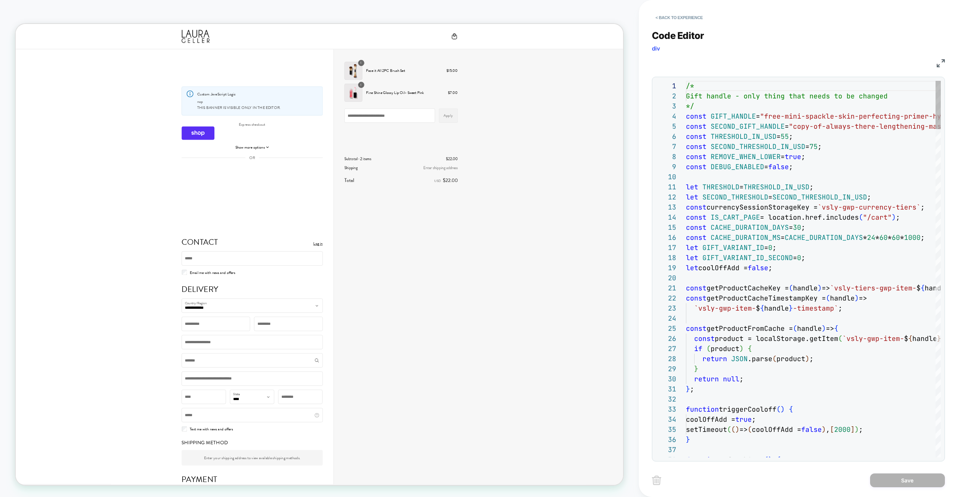
scroll to position [101, 0]
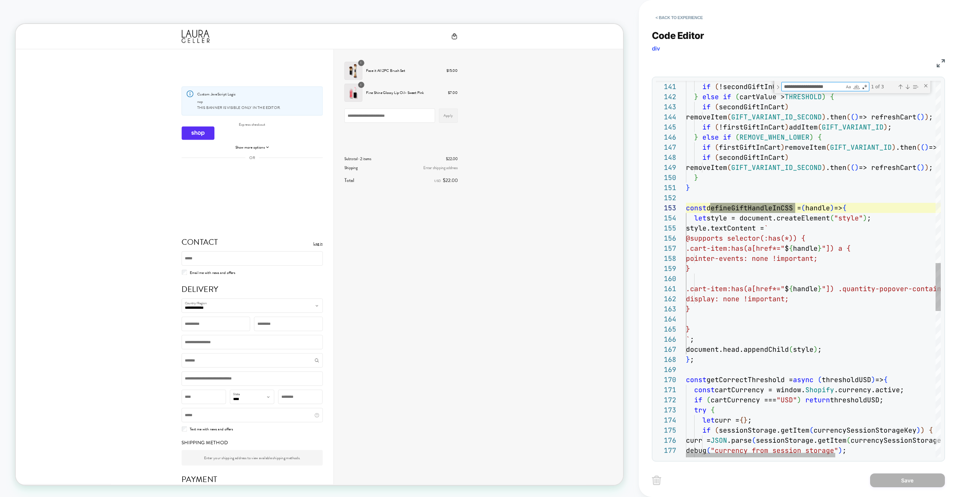
click at [708, 278] on div at bounding box center [898, 278] width 425 height 10
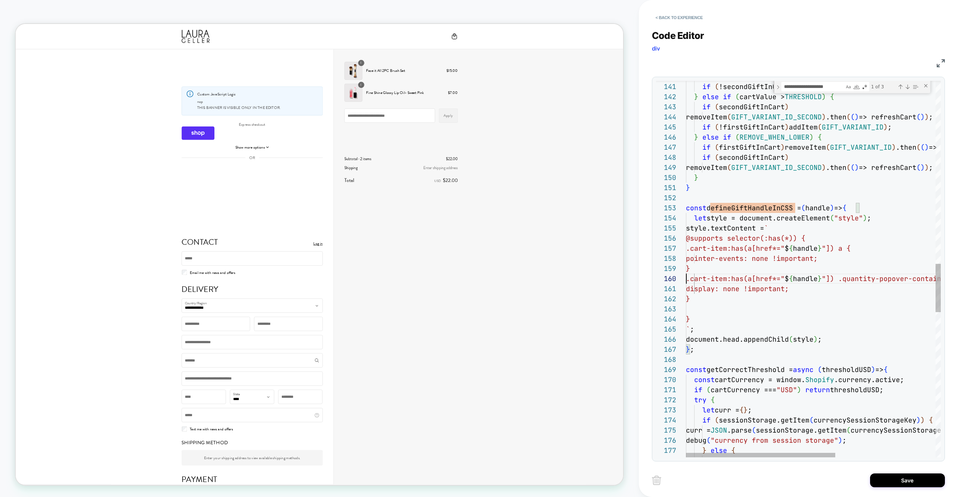
click at [704, 306] on div "if ( !firstGiftInCart ) addItem ( GIFT_VARIANT_ID ) ; if ( !secondGiftInCart ) …" at bounding box center [898, 122] width 425 height 2934
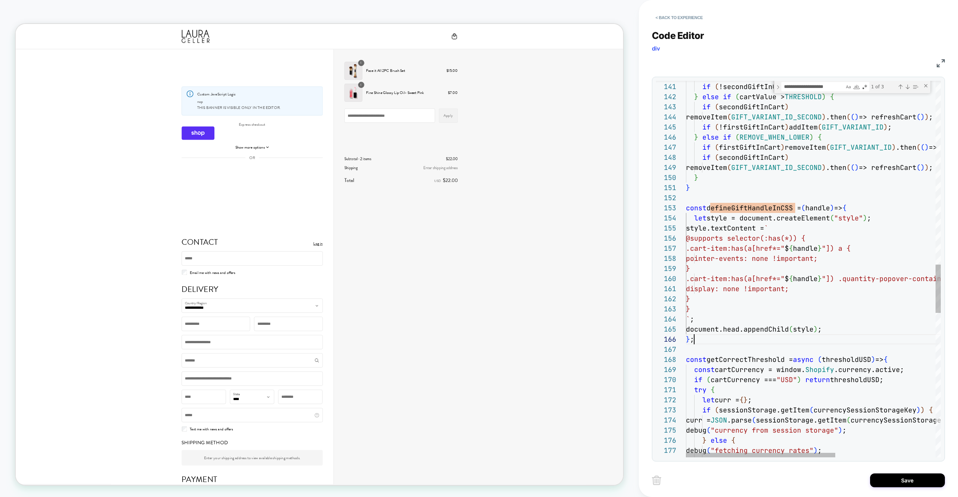
scroll to position [20, 0]
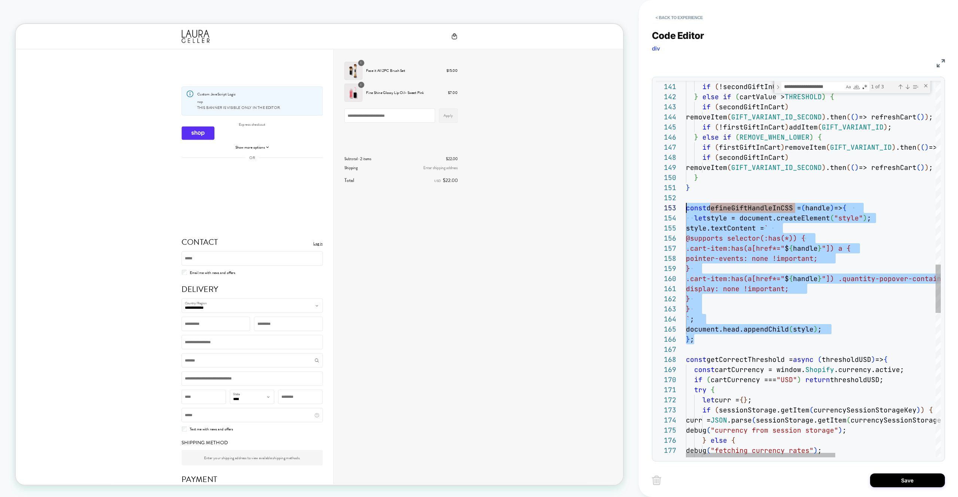
drag, startPoint x: 699, startPoint y: 342, endPoint x: 677, endPoint y: 204, distance: 139.4
click at [686, 204] on div "if ( !firstGiftInCart ) addItem ( GIFT_VARIANT_ID ) ; if ( !secondGiftInCart ) …" at bounding box center [898, 117] width 425 height 2924
click at [726, 341] on div "if ( !firstGiftInCart ) addItem ( GIFT_VARIANT_ID ) ; if ( !secondGiftInCart ) …" at bounding box center [898, 117] width 425 height 2924
drag, startPoint x: 729, startPoint y: 340, endPoint x: 674, endPoint y: 209, distance: 141.7
click at [686, 209] on div "if ( !secondGiftInCart ) addItem ( GIFT_VARIANT_ID_SECOND ) ; } else if ( cartV…" at bounding box center [898, 116] width 425 height 2924
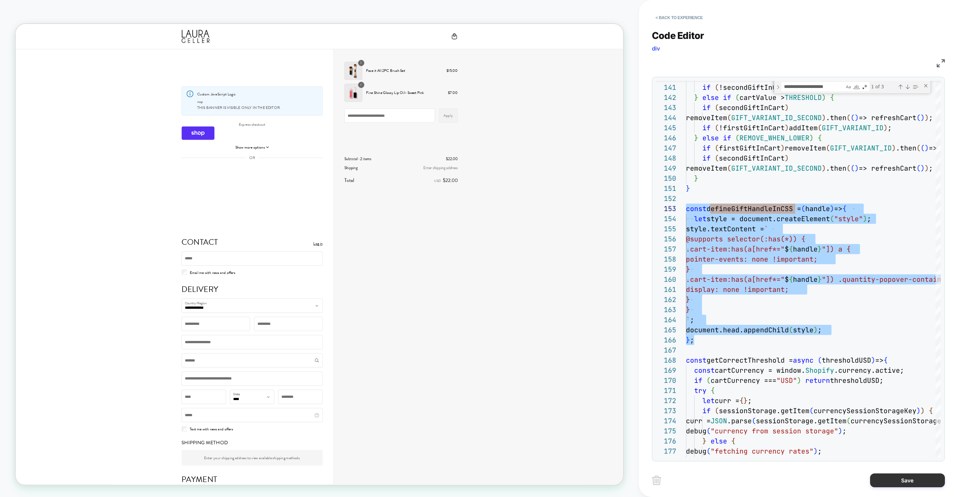
type textarea "**********"
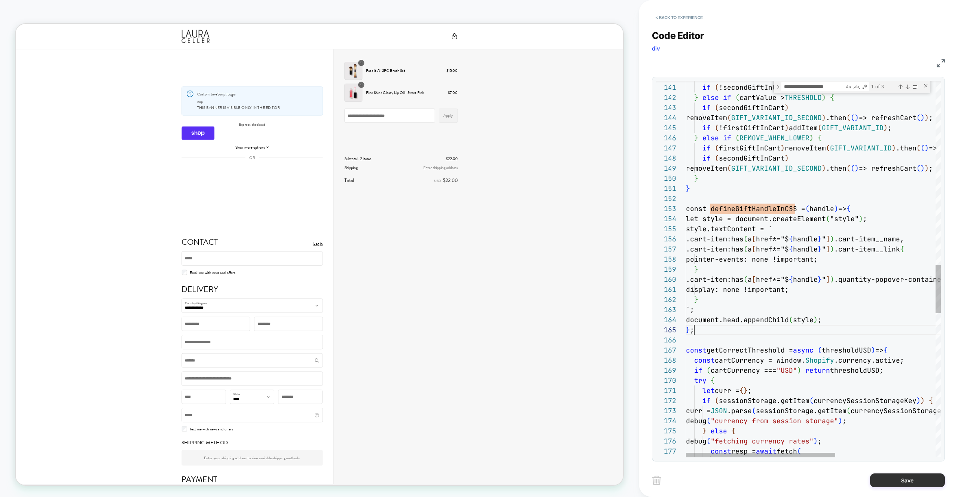
scroll to position [40, 8]
click at [895, 481] on button "Save" at bounding box center [907, 480] width 75 height 14
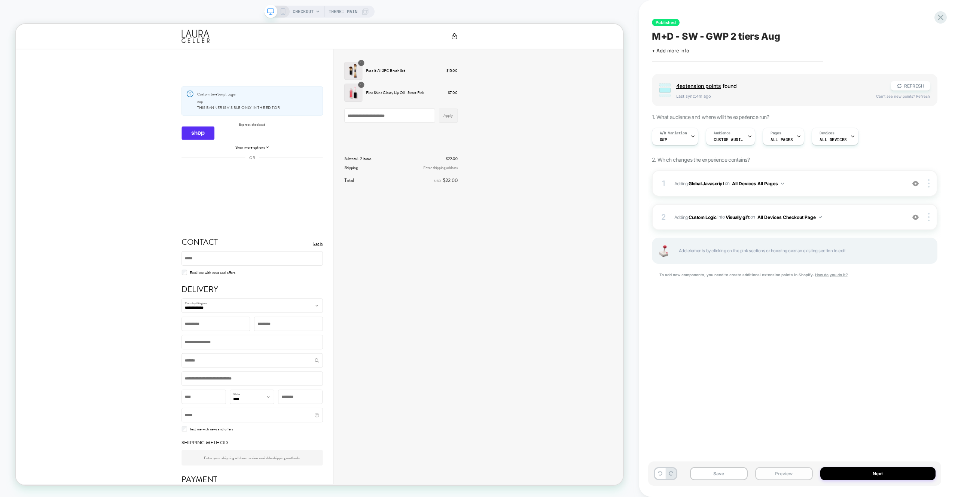
click at [803, 473] on button "Preview" at bounding box center [784, 473] width 58 height 13
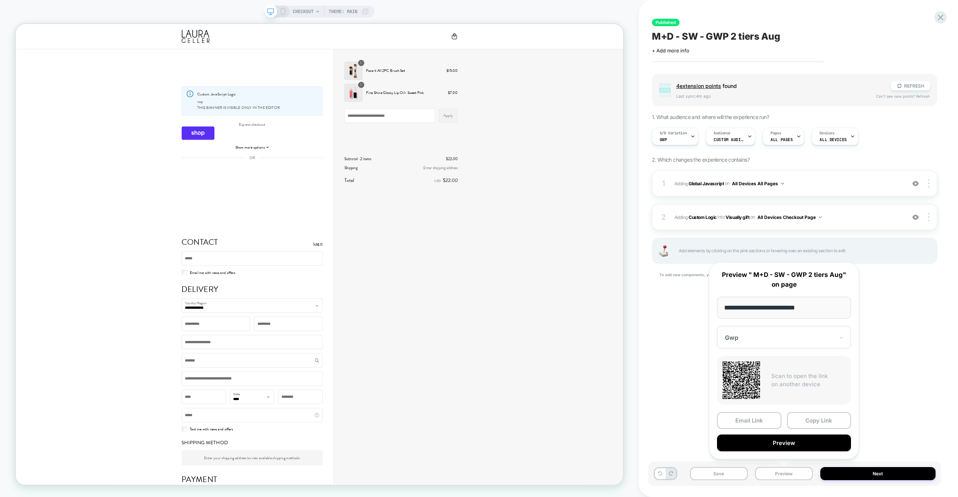
click at [804, 447] on button "Preview" at bounding box center [784, 442] width 134 height 17
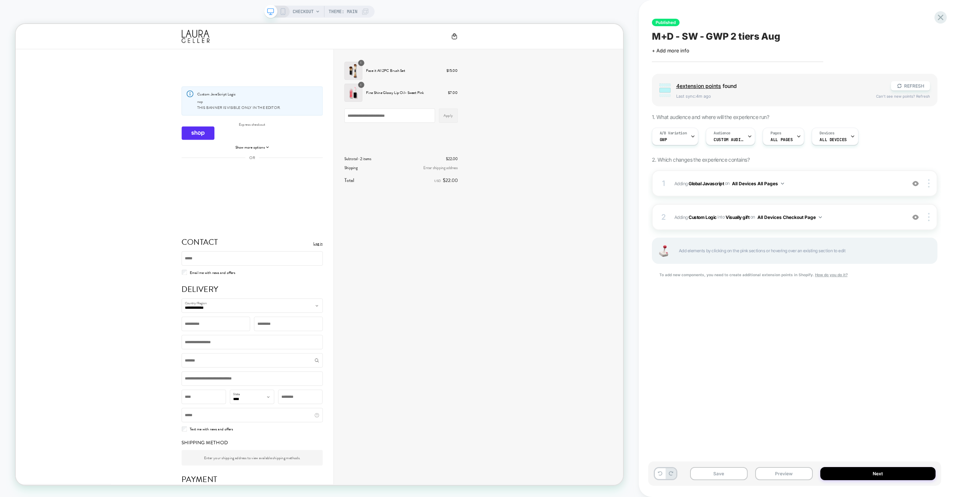
drag, startPoint x: 661, startPoint y: 475, endPoint x: 767, endPoint y: 337, distance: 173.2
click at [661, 475] on icon at bounding box center [660, 473] width 4 height 4
click at [816, 187] on span "Adding Global Javascript on All Devices All Pages" at bounding box center [787, 183] width 227 height 9
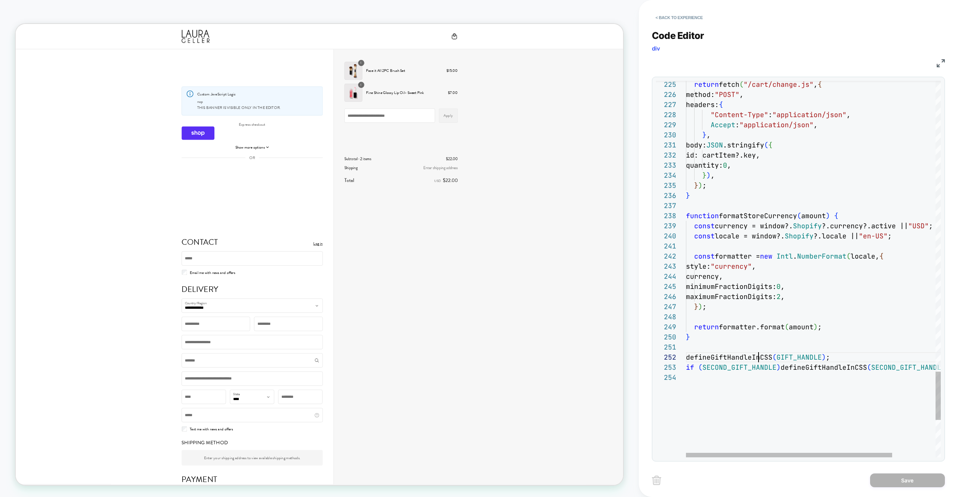
scroll to position [10, 73]
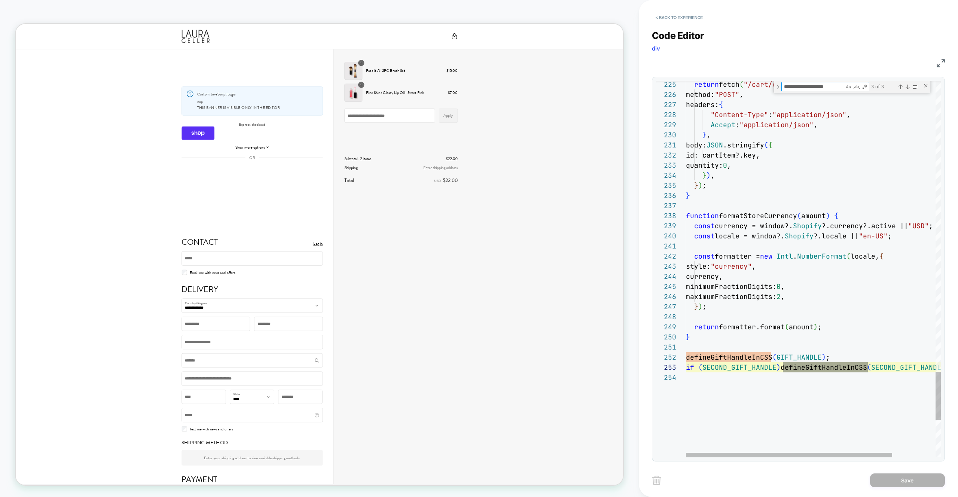
type textarea "**********"
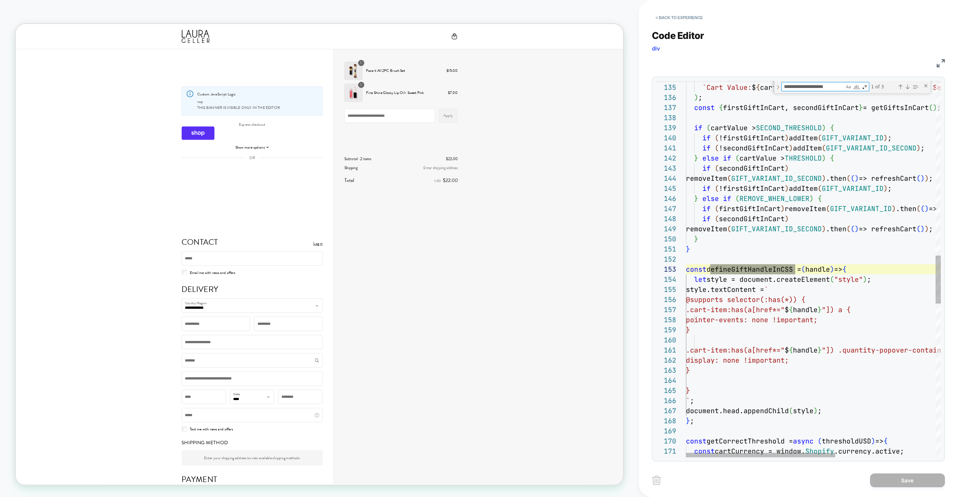
scroll to position [101, 109]
click at [663, 22] on button "< Back to experience" at bounding box center [679, 18] width 55 height 12
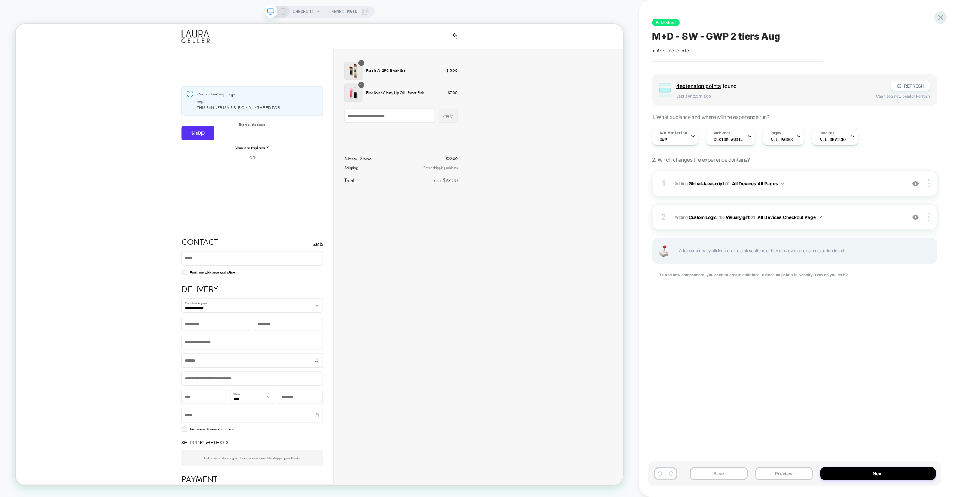
click at [778, 484] on div "Save Preview Next" at bounding box center [794, 473] width 293 height 24
click at [778, 481] on div "Save Preview Next" at bounding box center [794, 473] width 293 height 24
click at [777, 482] on div "Save Preview Next" at bounding box center [794, 473] width 293 height 24
click at [776, 469] on button "Preview" at bounding box center [784, 473] width 58 height 13
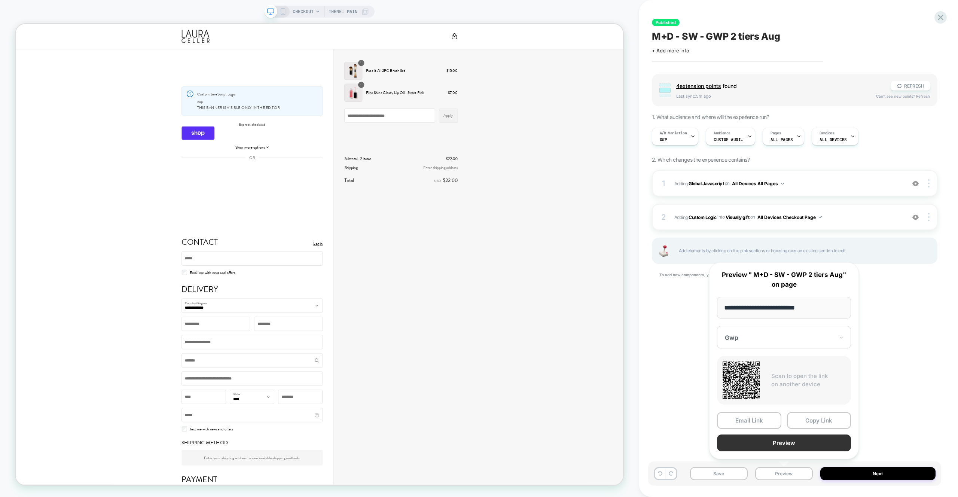
click at [777, 448] on button "Preview" at bounding box center [784, 442] width 134 height 17
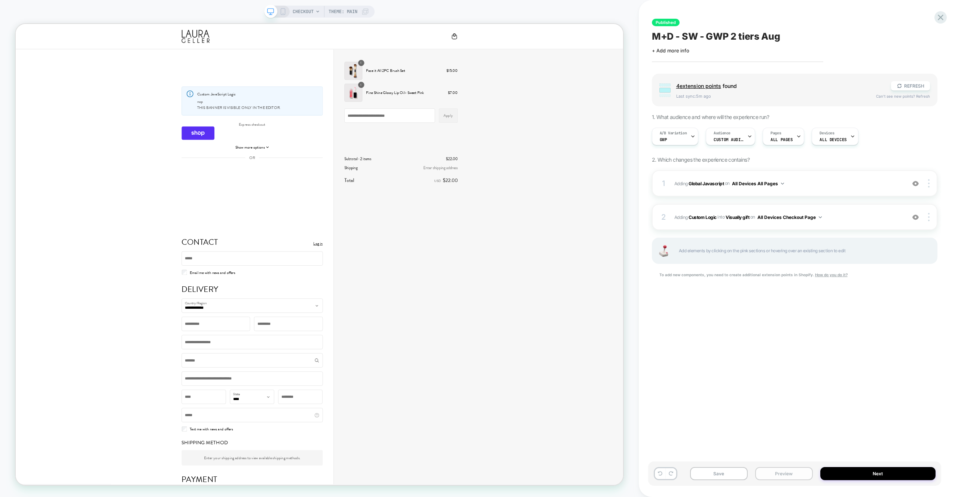
click at [768, 474] on button "Preview" at bounding box center [784, 473] width 58 height 13
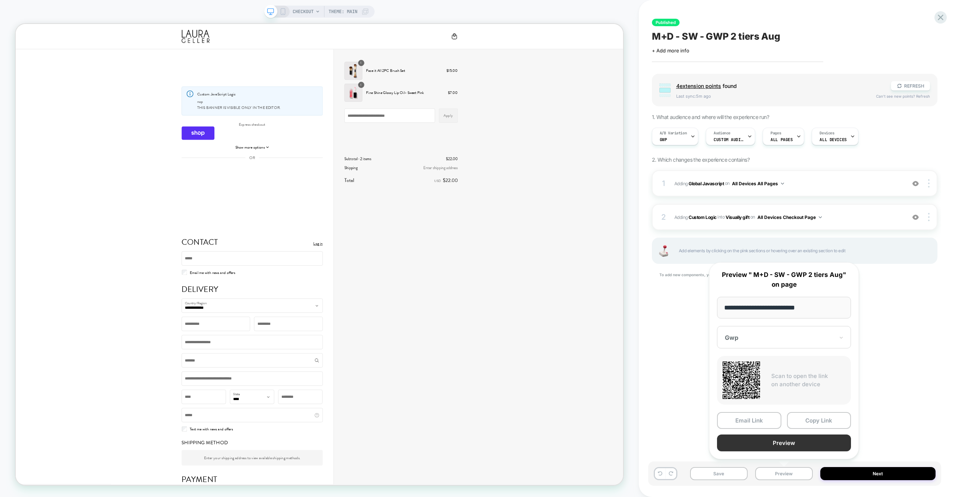
click at [784, 446] on button "Preview" at bounding box center [784, 442] width 134 height 17
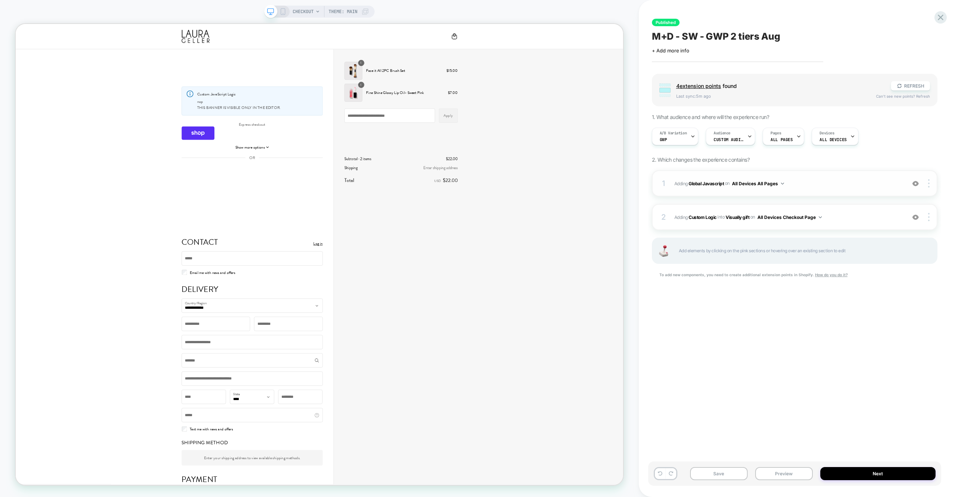
click at [835, 177] on div "1 Adding Global Javascript on All Devices All Pages Add Before Add After Target…" at bounding box center [794, 183] width 285 height 26
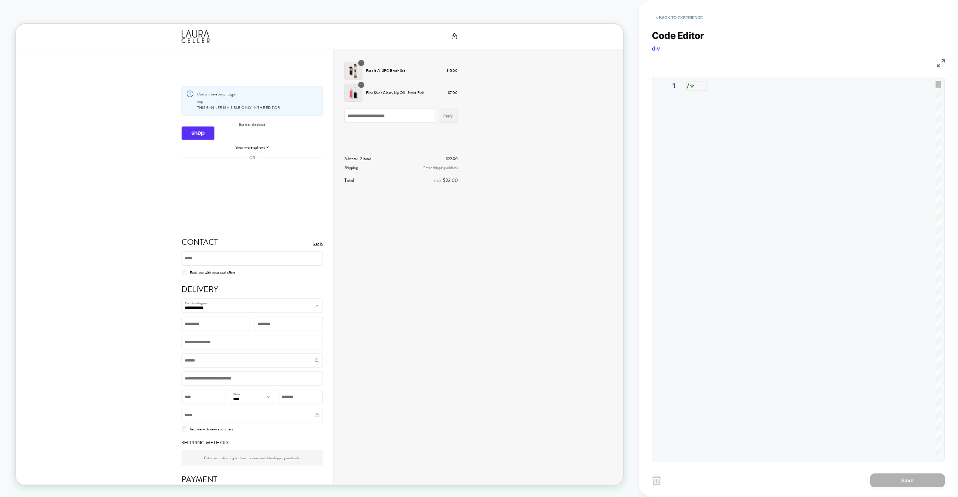
scroll to position [101, 0]
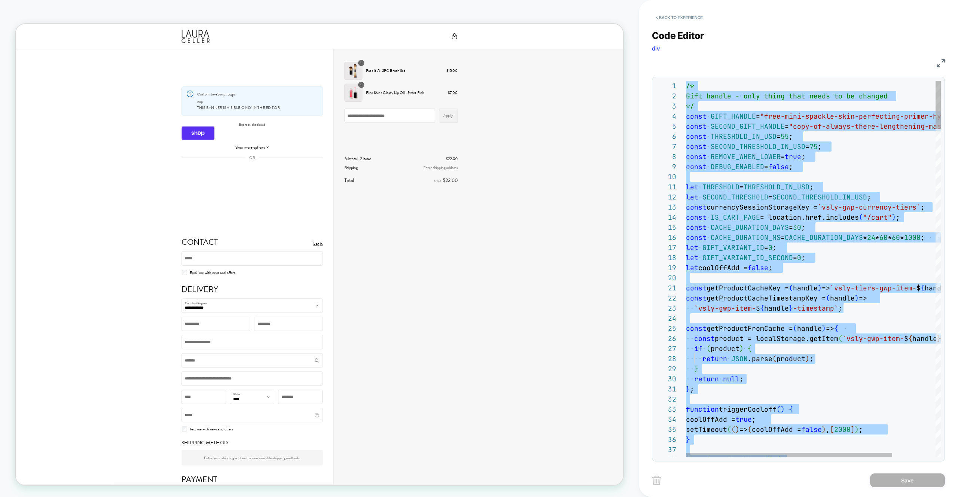
click at [797, 236] on span "CACHE_DURATION_DAYS" at bounding box center [823, 237] width 78 height 9
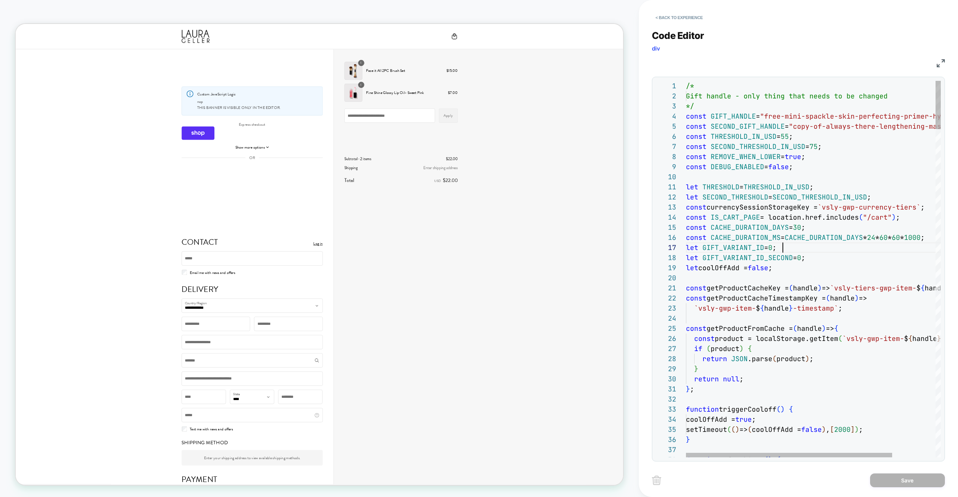
click at [819, 243] on div "let GIFT_VARIANT_ID = 0 ;" at bounding box center [840, 247] width 308 height 10
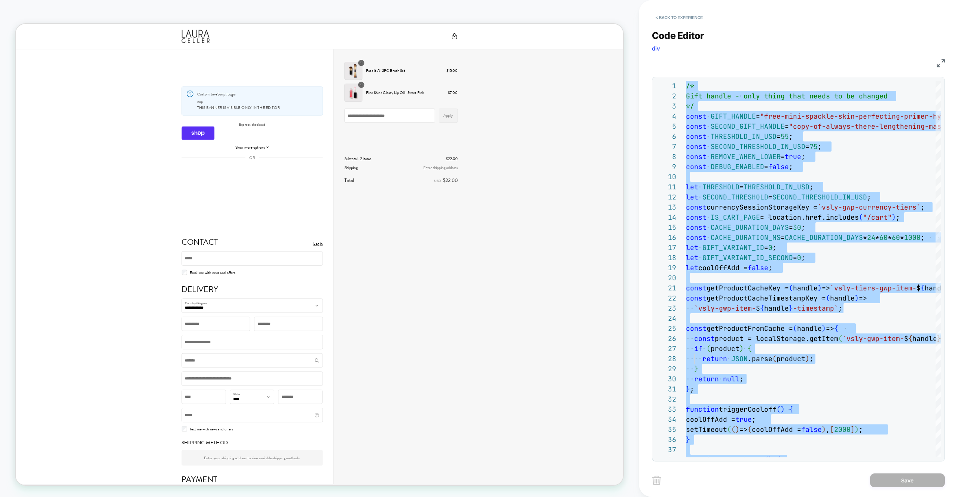
type textarea "**********"
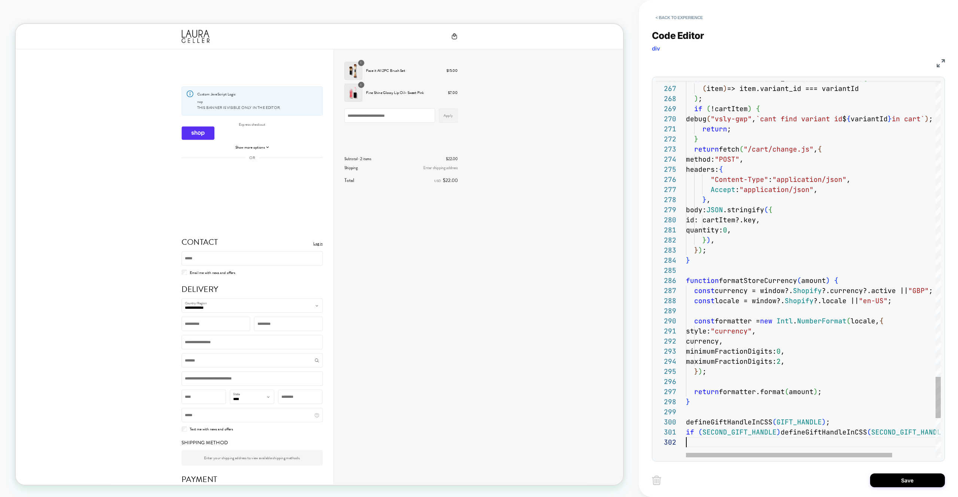
click at [863, 484] on div "Save" at bounding box center [798, 480] width 293 height 19
click at [872, 481] on button "Save" at bounding box center [907, 480] width 75 height 14
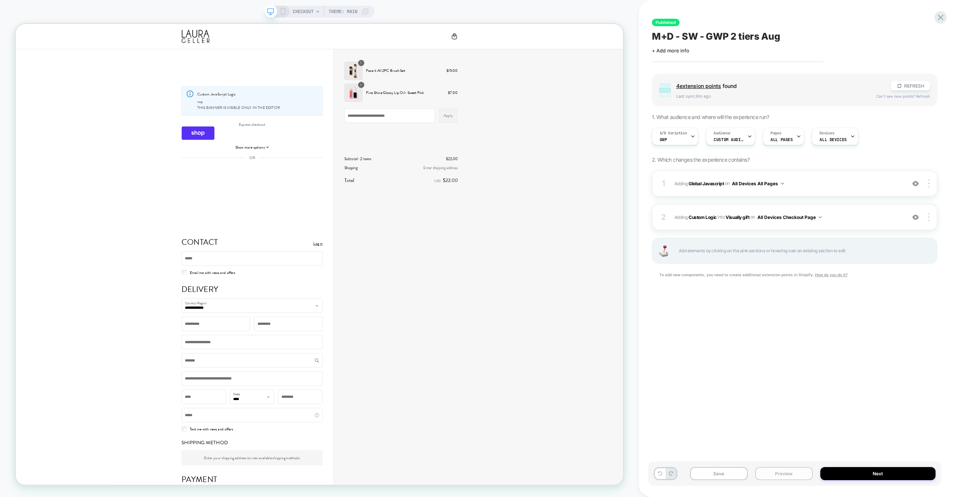
drag, startPoint x: 799, startPoint y: 476, endPoint x: 796, endPoint y: 469, distance: 7.4
click at [799, 476] on button "Preview" at bounding box center [784, 473] width 58 height 13
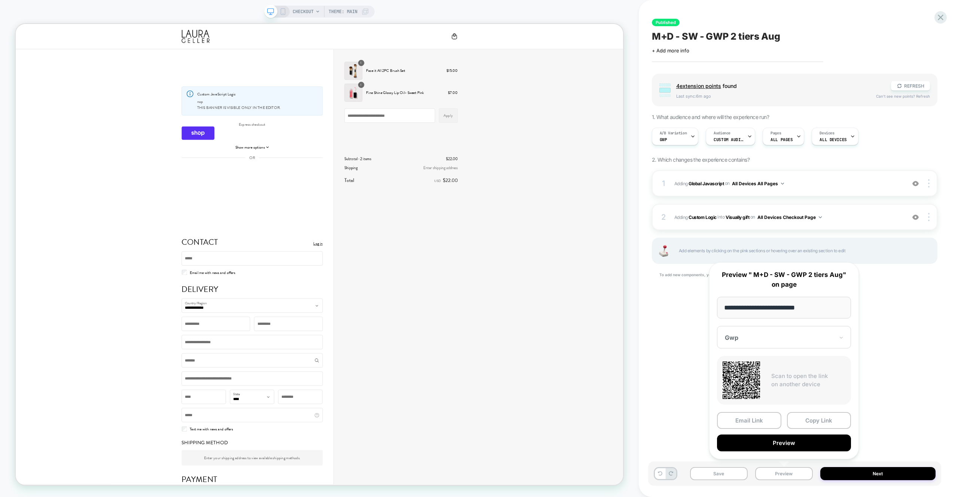
click at [789, 445] on button "Preview" at bounding box center [784, 442] width 134 height 17
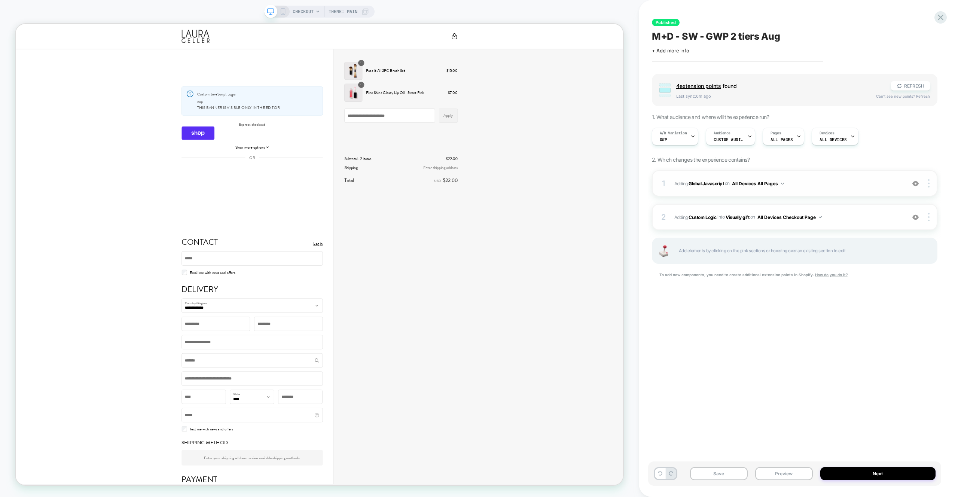
click at [813, 180] on span "Adding Global Javascript on All Devices All Pages" at bounding box center [787, 183] width 227 height 9
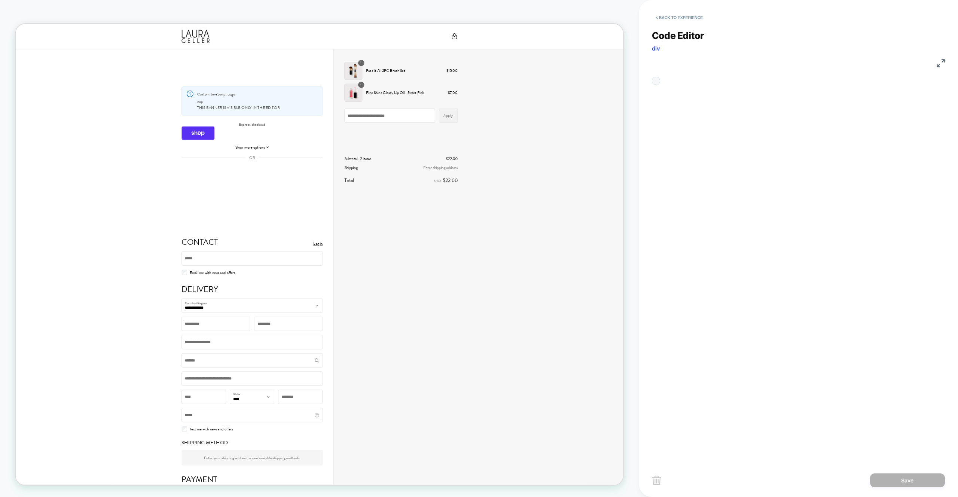
scroll to position [101, 0]
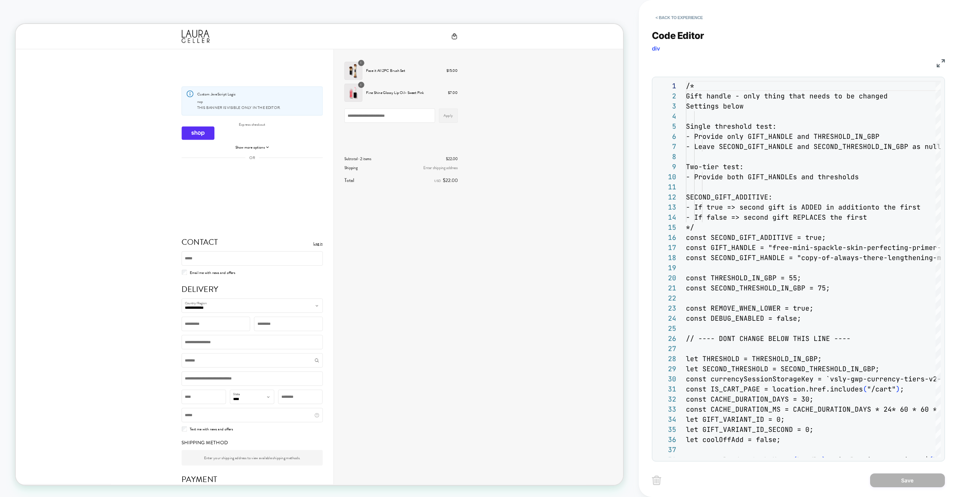
click at [679, 24] on div "Code Editor div JS 1 2 3 4 5 6 7 8 9 10 11 12 13 14 15 16 17 18 19 20 21 22 23 …" at bounding box center [798, 241] width 293 height 441
click at [685, 20] on button "< Back to experience" at bounding box center [679, 18] width 55 height 12
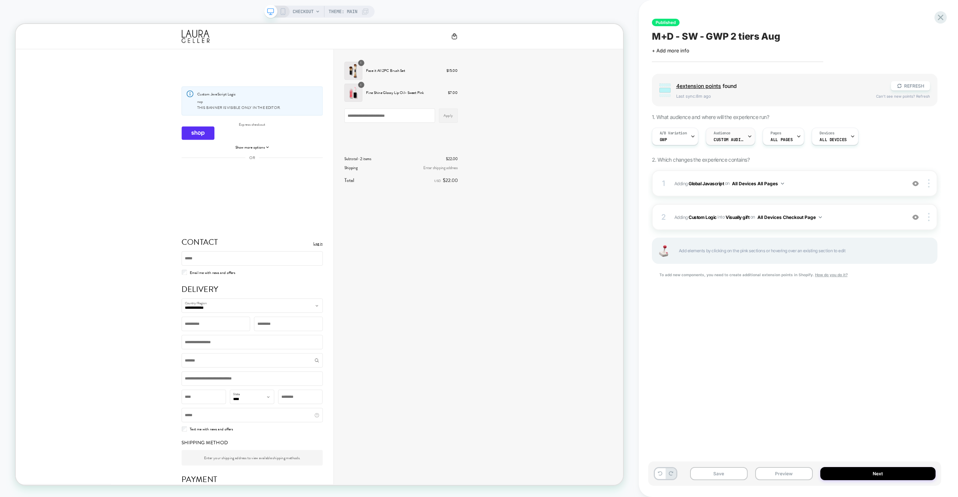
click at [748, 131] on div at bounding box center [749, 136] width 5 height 17
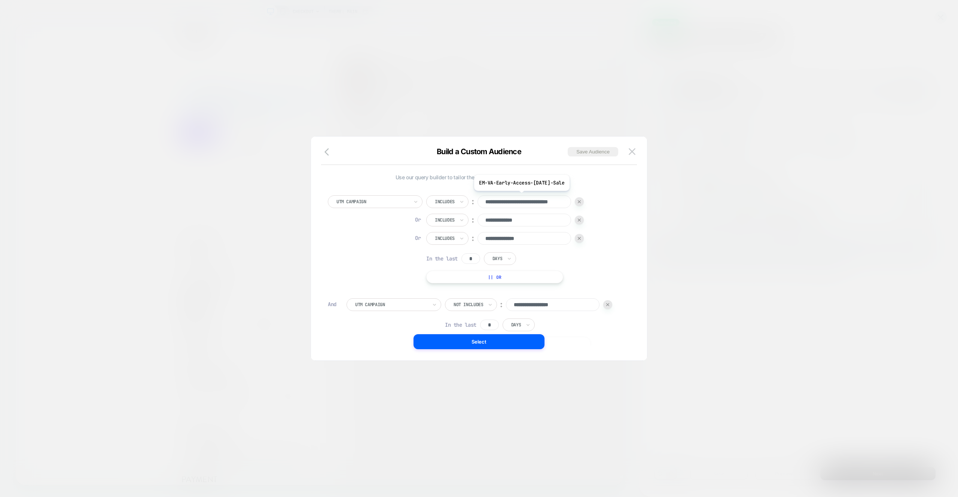
scroll to position [0, 0]
click at [503, 203] on input "**********" at bounding box center [524, 201] width 94 height 13
click at [633, 151] on img at bounding box center [631, 151] width 7 height 6
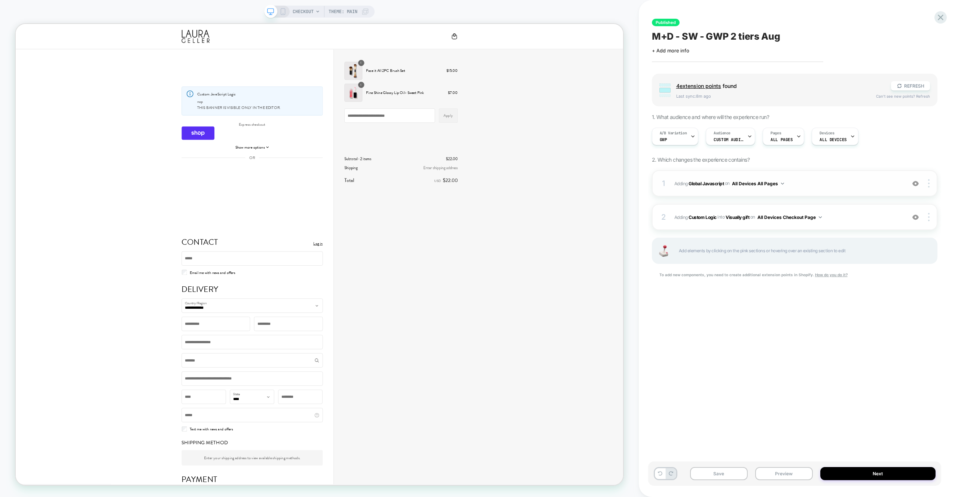
click at [859, 176] on div "1 Adding Global Javascript on All Devices All Pages Add Before Add After Target…" at bounding box center [794, 183] width 285 height 26
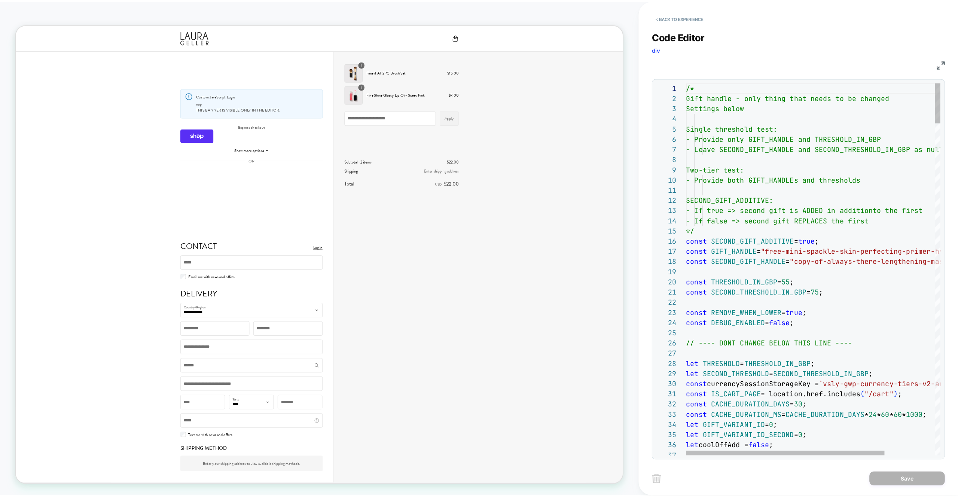
scroll to position [101, 0]
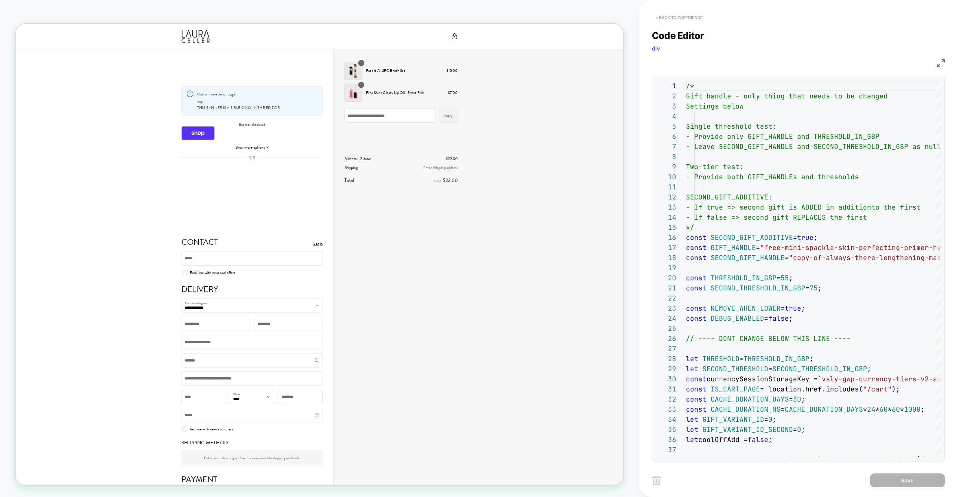
click at [654, 22] on button "< Back to experience" at bounding box center [679, 18] width 55 height 12
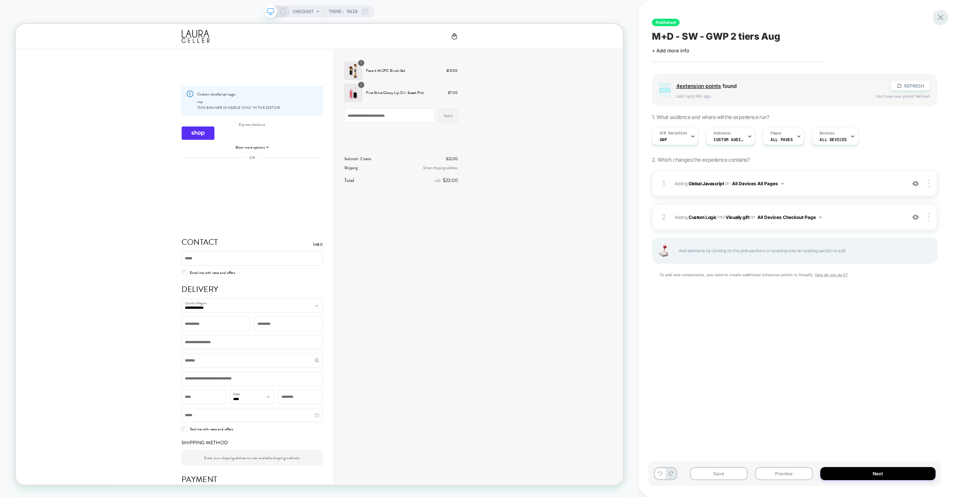
click at [939, 19] on icon at bounding box center [940, 18] width 6 height 6
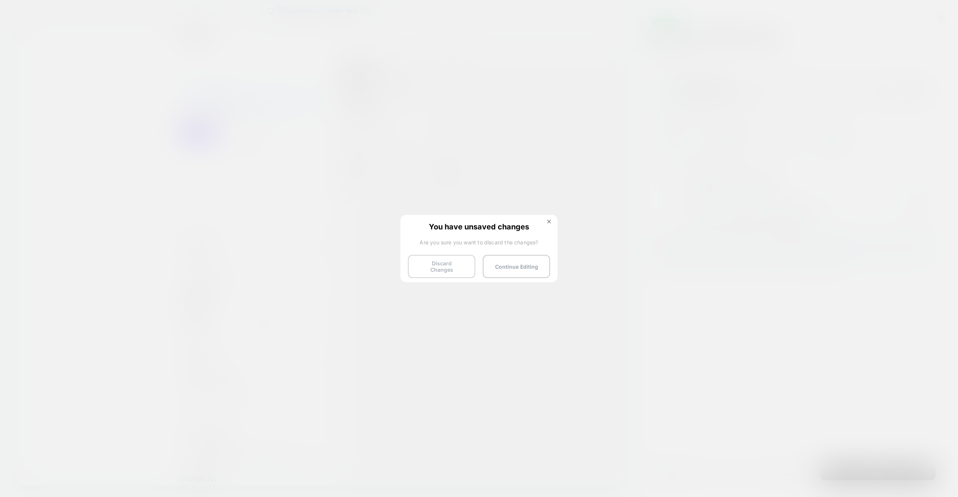
click at [462, 266] on button "Discard Changes" at bounding box center [441, 266] width 67 height 23
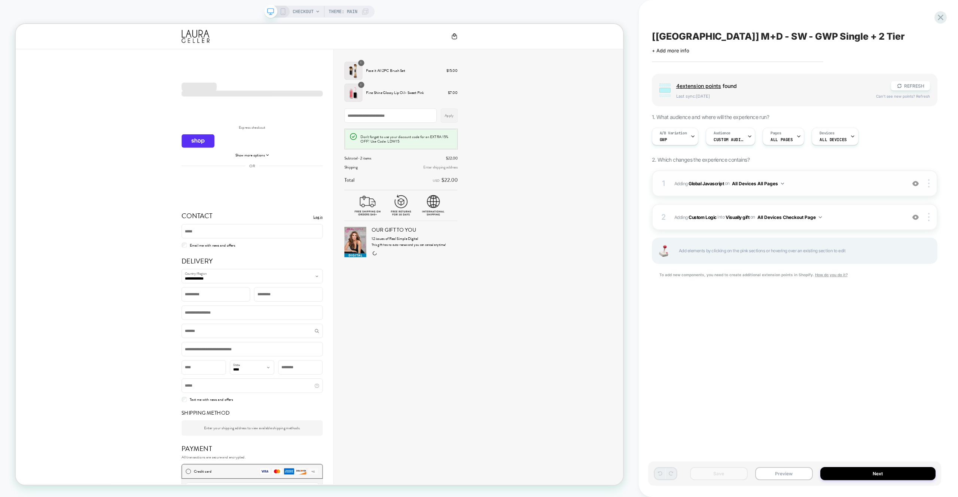
click at [0, 0] on span "Adding Global Javascript on All Devices All Pages" at bounding box center [0, 0] width 0 height 0
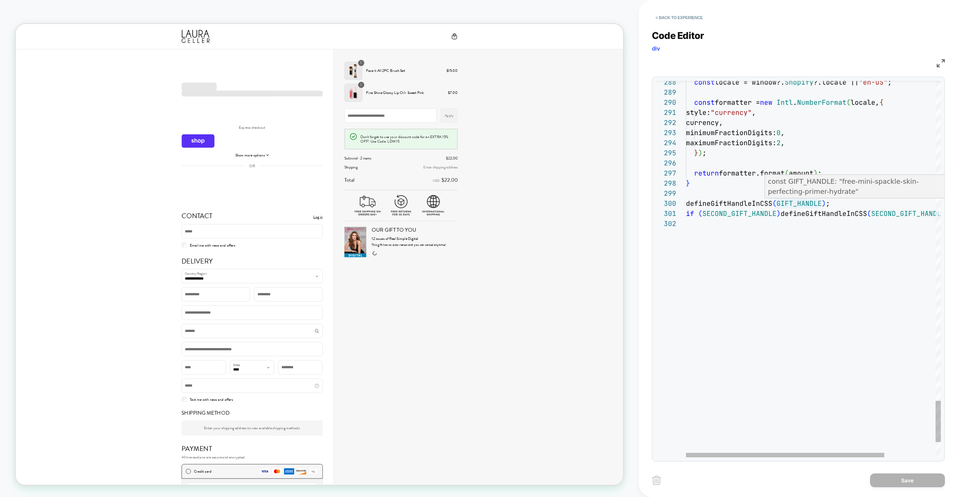
scroll to position [91, 125]
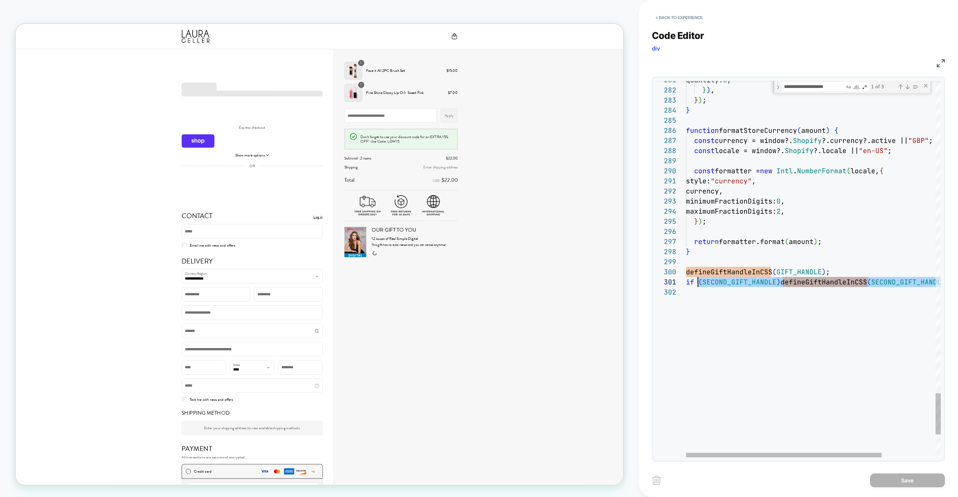
scroll to position [91, 0]
drag, startPoint x: 721, startPoint y: 290, endPoint x: 883, endPoint y: 241, distance: 169.2
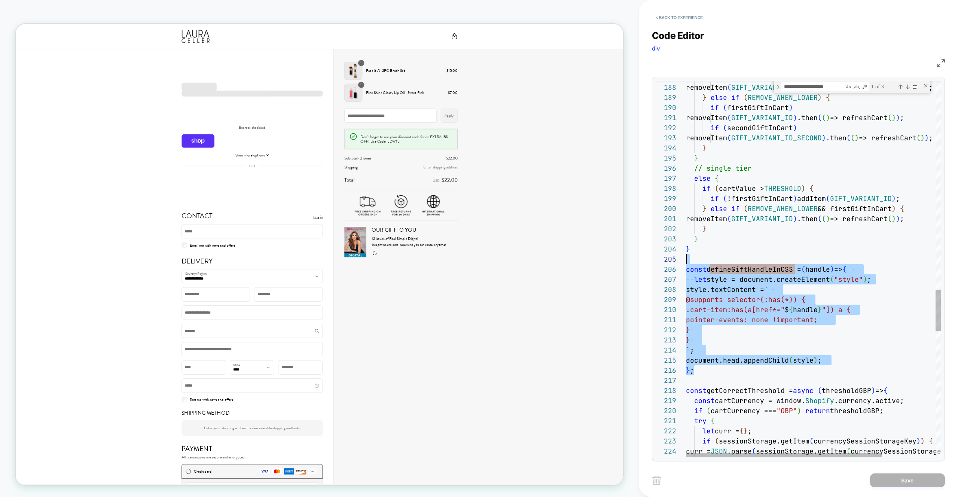
scroll to position [51, 0]
drag, startPoint x: 707, startPoint y: 370, endPoint x: 675, endPoint y: 265, distance: 109.6
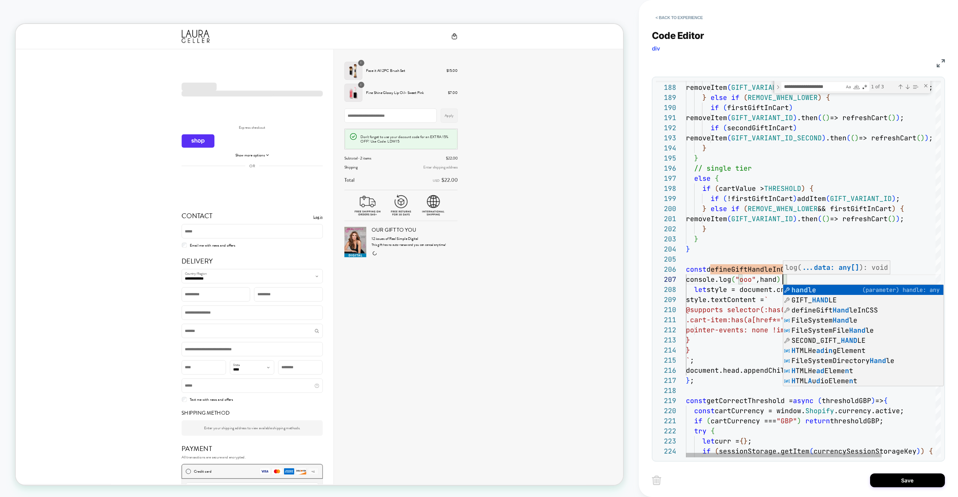
scroll to position [61, 105]
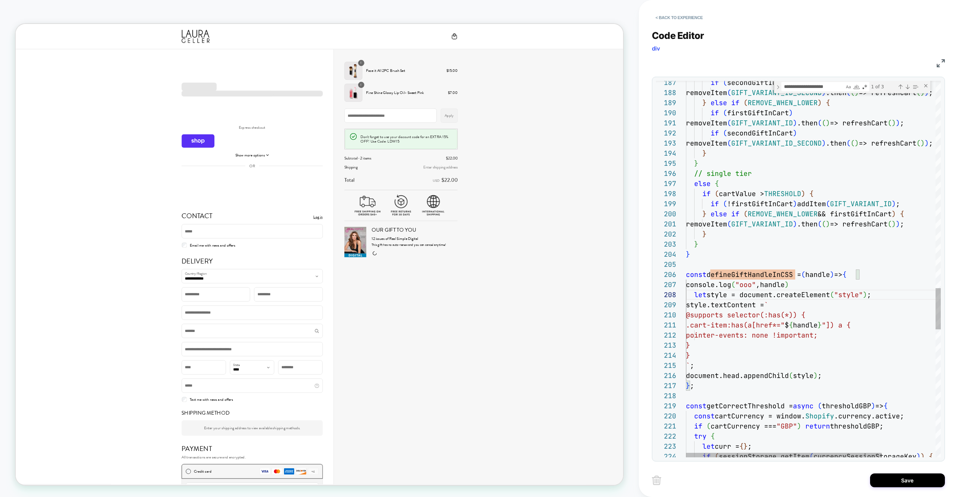
scroll to position [61, 109]
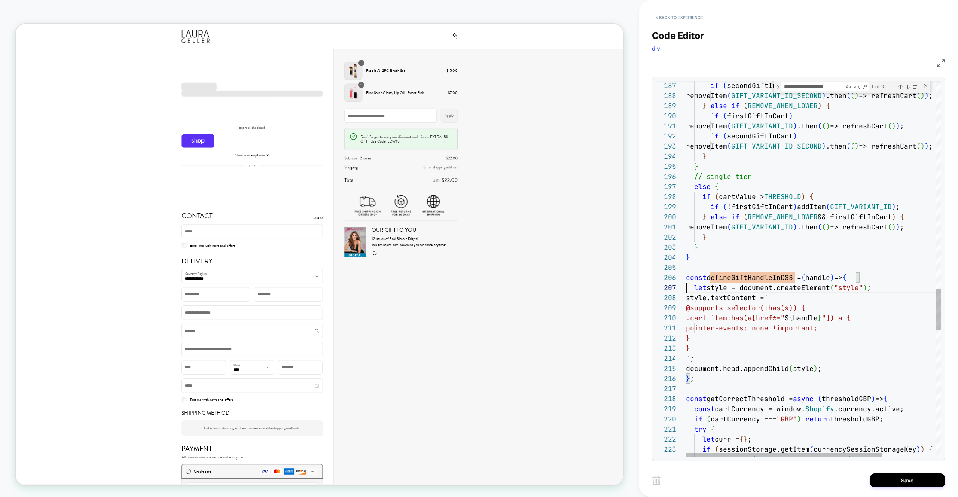
drag, startPoint x: 832, startPoint y: 251, endPoint x: 858, endPoint y: 253, distance: 25.9
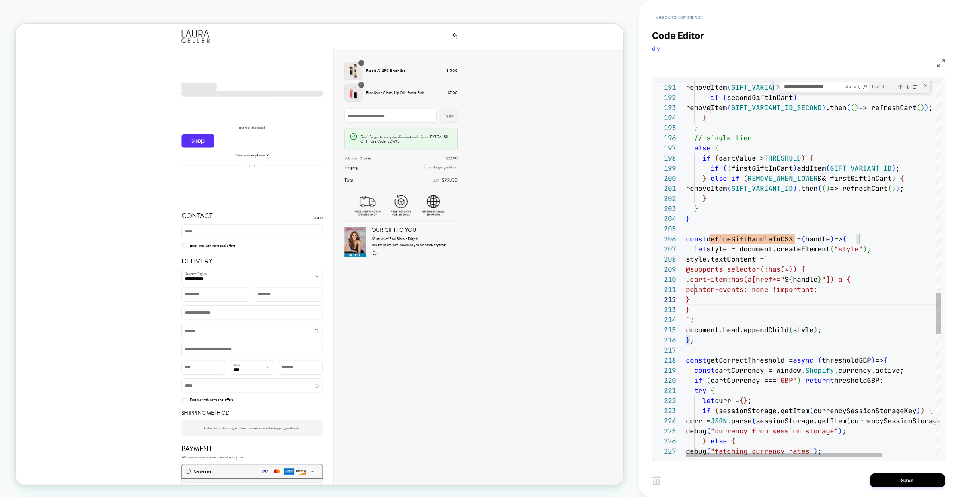
type textarea "**********"
click at [332, 179] on button "Save" at bounding box center [312, 175] width 39 height 8
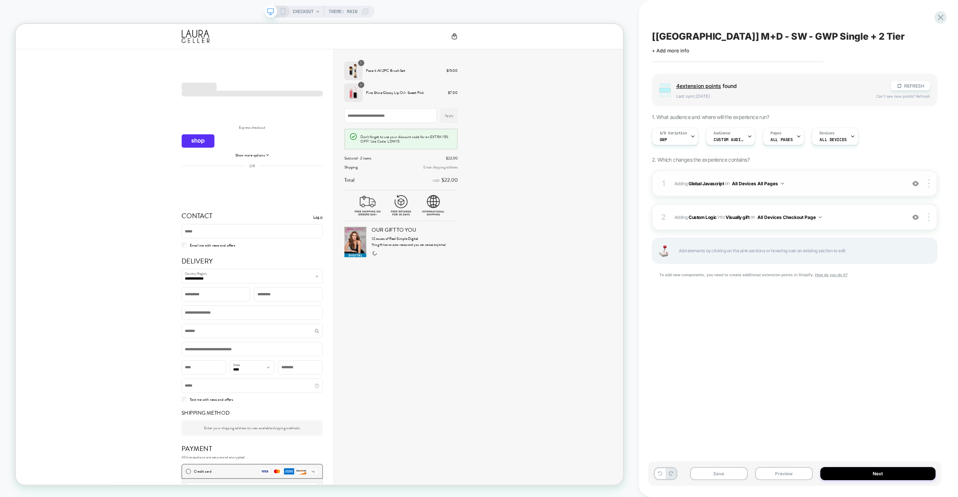
click at [819, 187] on span "Adding Global Javascript on All Devices All Pages" at bounding box center [787, 183] width 227 height 9
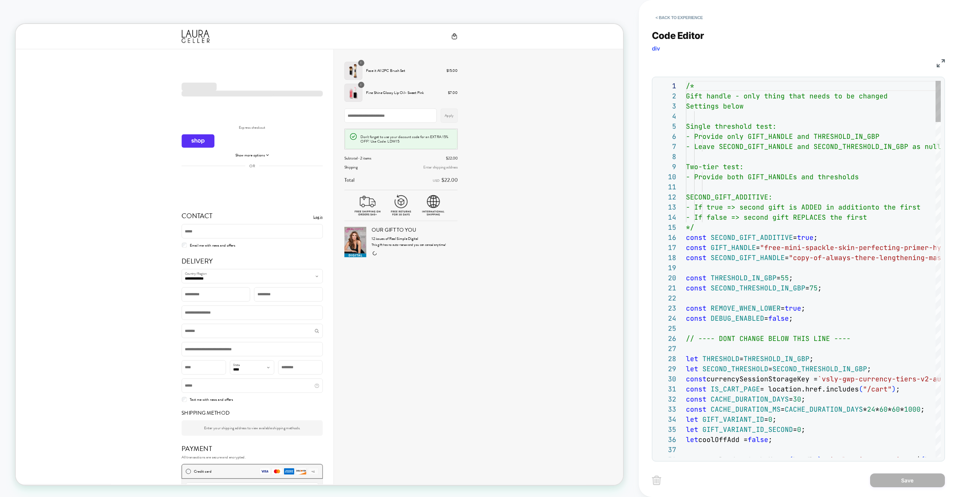
scroll to position [101, 0]
type textarea "**********"
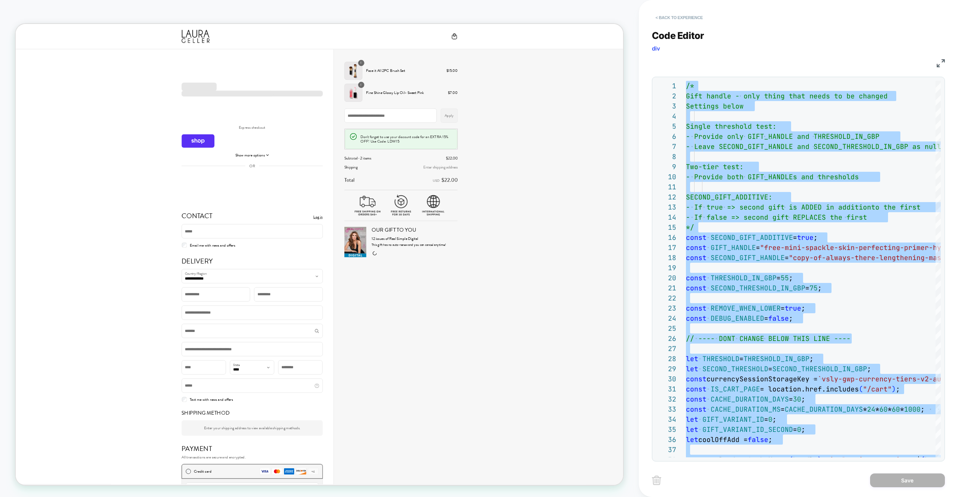
click at [676, 23] on button "< Back to experience" at bounding box center [679, 18] width 55 height 12
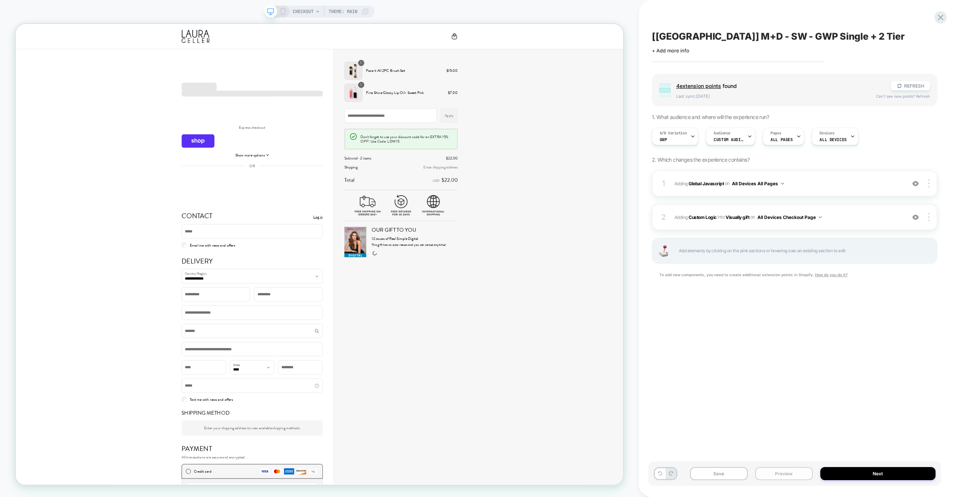
click at [798, 474] on button "Preview" at bounding box center [784, 473] width 58 height 13
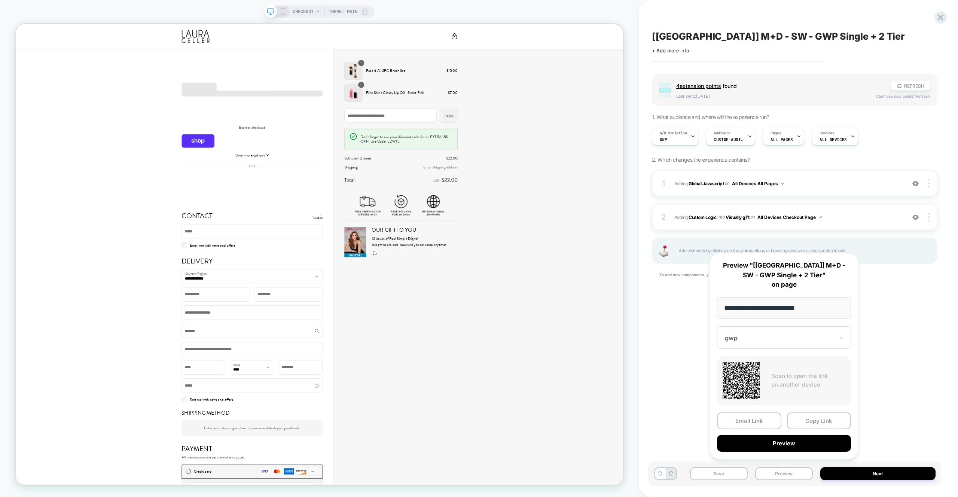
click at [897, 404] on div "[UK] M+D - SW - GWP Single + 2 Tier Click to edit experience details + Add more…" at bounding box center [794, 248] width 293 height 482
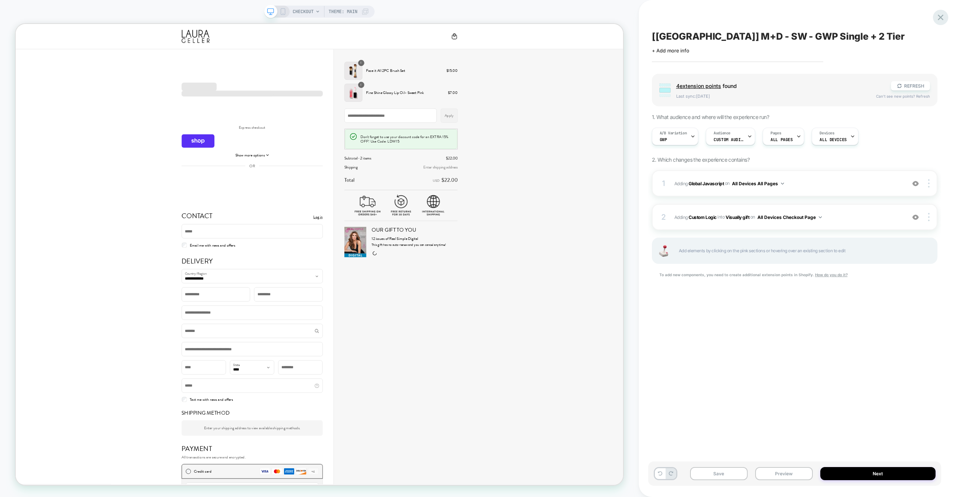
click at [943, 16] on icon at bounding box center [940, 17] width 10 height 10
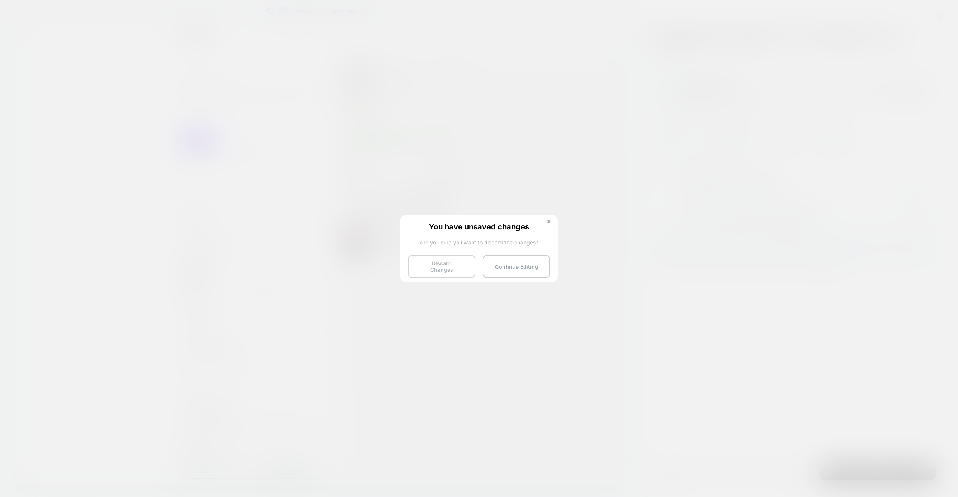
click at [450, 265] on button "Discard Changes" at bounding box center [441, 266] width 67 height 23
